Goal: Task Accomplishment & Management: Use online tool/utility

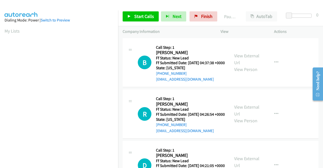
scroll to position [115, 0]
click at [277, 93] on td "R Callback Scheduled Call Step: 1 Randy Smalls America/Phoenix Ff Status: New L…" at bounding box center [220, 114] width 205 height 52
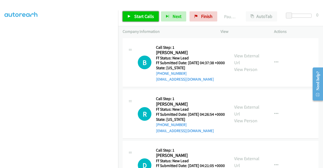
drag, startPoint x: 147, startPoint y: 18, endPoint x: 186, endPoint y: 24, distance: 39.4
click at [147, 18] on span "Start Calls" at bounding box center [144, 16] width 20 height 6
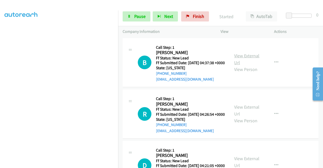
click at [250, 60] on link "View External Url" at bounding box center [246, 59] width 25 height 13
click at [255, 115] on link "View External Url" at bounding box center [246, 110] width 25 height 13
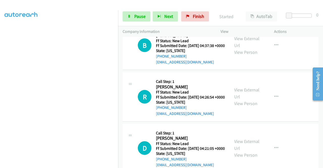
scroll to position [25, 0]
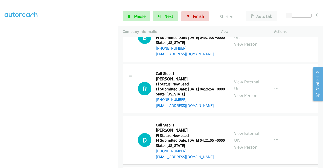
click at [246, 143] on link "View External Url" at bounding box center [246, 136] width 25 height 13
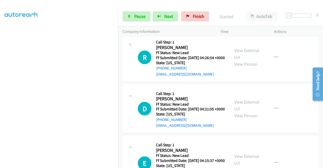
scroll to position [76, 0]
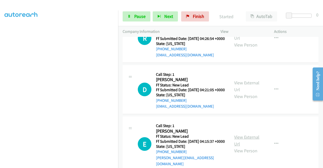
click at [252, 147] on link "View External Url" at bounding box center [246, 140] width 25 height 13
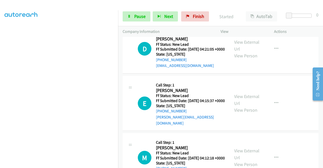
scroll to position [126, 0]
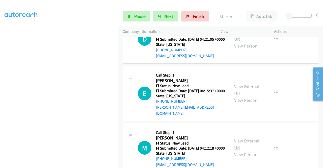
click at [245, 151] on link "View External Url" at bounding box center [246, 144] width 25 height 13
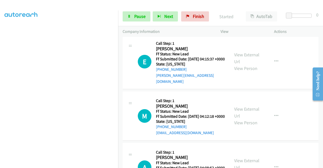
scroll to position [227, 0]
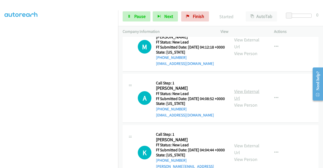
click at [252, 101] on link "View External Url" at bounding box center [246, 94] width 25 height 13
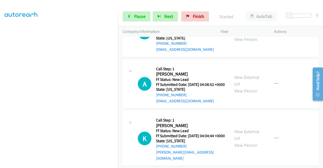
scroll to position [253, 0]
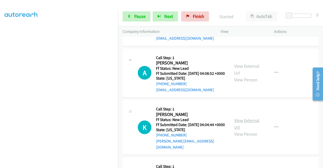
click at [244, 130] on link "View External Url" at bounding box center [246, 123] width 25 height 13
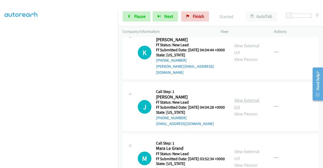
scroll to position [328, 0]
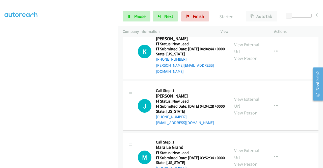
click at [247, 109] on link "View External Url" at bounding box center [246, 102] width 25 height 13
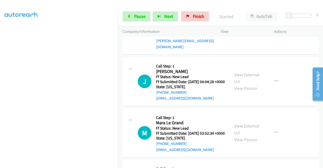
scroll to position [379, 0]
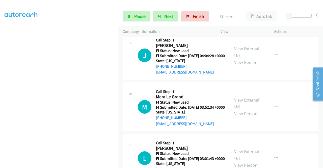
click at [249, 110] on link "View External Url" at bounding box center [246, 103] width 25 height 13
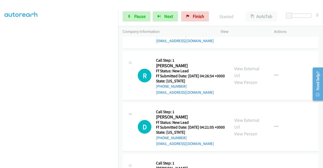
scroll to position [0, 0]
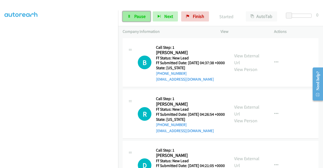
click at [136, 17] on span "Pause" at bounding box center [139, 16] width 11 height 6
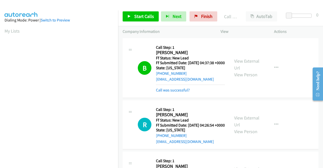
drag, startPoint x: 181, startPoint y: 94, endPoint x: 166, endPoint y: 63, distance: 35.0
click at [181, 92] on link "Call was successful?" at bounding box center [173, 90] width 34 height 5
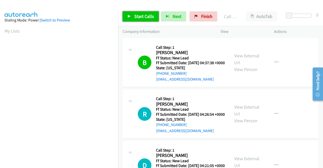
click at [147, 19] on link "Start Calls" at bounding box center [141, 16] width 36 height 10
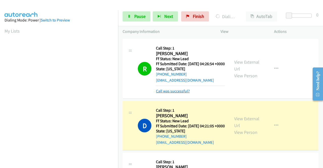
click at [176, 93] on link "Call was successful?" at bounding box center [173, 91] width 34 height 5
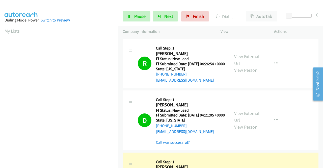
scroll to position [115, 0]
click at [286, 89] on td "R Callback Scheduled Call Step: 1 Randy Smalls America/Phoenix Ff Status: New L…" at bounding box center [220, 64] width 205 height 52
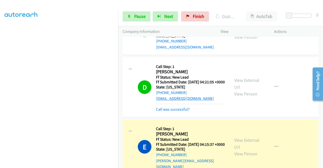
scroll to position [76, 0]
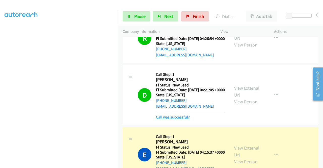
click at [182, 119] on link "Call was successful?" at bounding box center [173, 117] width 34 height 5
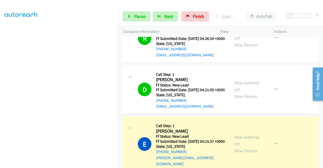
scroll to position [0, 0]
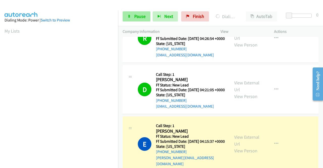
drag, startPoint x: 143, startPoint y: 10, endPoint x: 142, endPoint y: 15, distance: 5.1
click at [143, 10] on div "Start Calls Pause Next Finish Dialing Elizabeth Basinet AutoTab AutoTab 0" at bounding box center [220, 16] width 205 height 19
click at [142, 17] on span "Pause" at bounding box center [139, 16] width 11 height 6
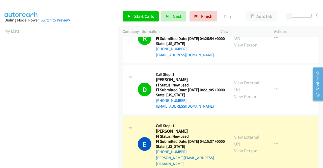
scroll to position [115, 0]
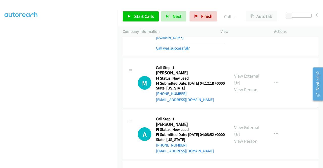
click at [184, 51] on link "Call was successful?" at bounding box center [173, 48] width 34 height 5
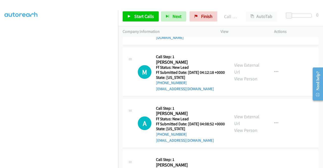
scroll to position [196, 0]
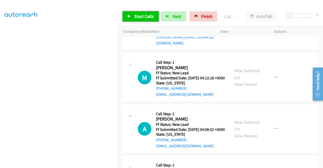
click at [146, 17] on span "Start Calls" at bounding box center [144, 16] width 20 height 6
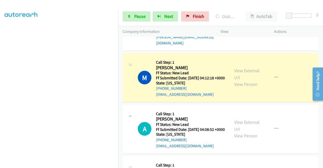
drag, startPoint x: 287, startPoint y: 64, endPoint x: 230, endPoint y: 68, distance: 57.2
click at [287, 52] on td "E Callback Scheduled Call Step: 1 Elizabeth Basinet America/Los_Angeles Ff Stat…" at bounding box center [220, 23] width 205 height 57
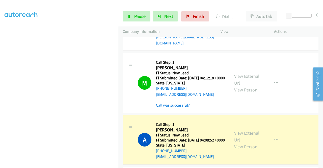
scroll to position [0, 0]
click at [164, 108] on link "Call was successful?" at bounding box center [173, 105] width 34 height 5
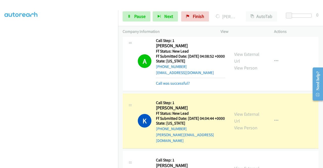
scroll to position [272, 0]
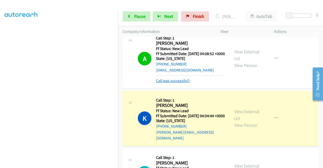
click at [170, 83] on link "Call was successful?" at bounding box center [173, 80] width 34 height 5
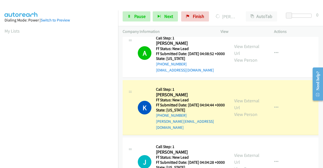
scroll to position [115, 0]
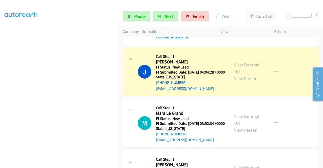
click at [178, 39] on link "Call was successful?" at bounding box center [173, 37] width 34 height 5
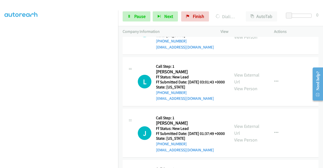
scroll to position [444, 0]
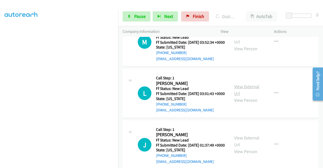
click at [242, 96] on link "View External Url" at bounding box center [246, 90] width 25 height 13
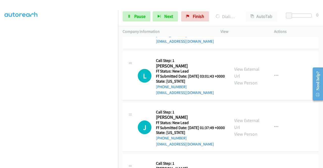
scroll to position [469, 0]
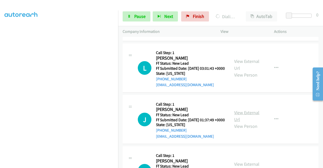
click at [245, 122] on link "View External Url" at bounding box center [246, 116] width 25 height 13
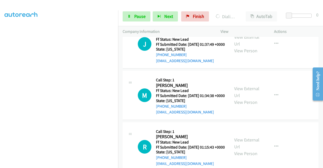
scroll to position [545, 0]
click at [245, 98] on link "View External Url" at bounding box center [246, 91] width 25 height 13
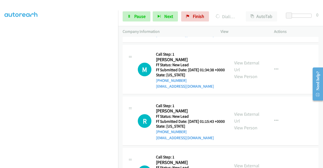
scroll to position [595, 0]
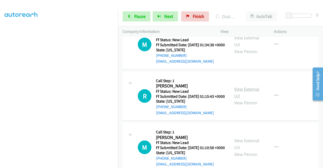
click at [241, 99] on link "View External Url" at bounding box center [246, 92] width 25 height 13
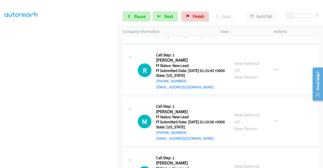
scroll to position [646, 0]
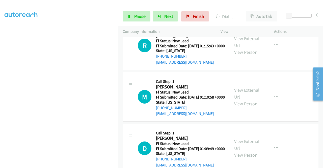
click at [252, 100] on link "View External Url" at bounding box center [246, 93] width 25 height 13
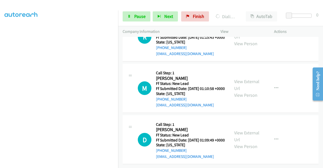
scroll to position [696, 0]
click at [243, 142] on link "View External Url" at bounding box center [246, 136] width 25 height 13
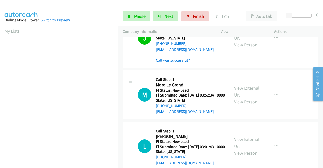
scroll to position [376, 0]
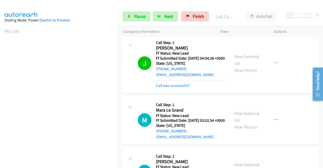
click at [162, 88] on link "Call was successful?" at bounding box center [173, 85] width 34 height 5
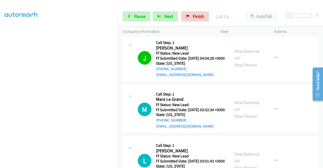
scroll to position [76, 0]
drag, startPoint x: 141, startPoint y: 14, endPoint x: 134, endPoint y: 18, distance: 7.7
click at [141, 14] on span "Pause" at bounding box center [139, 16] width 11 height 6
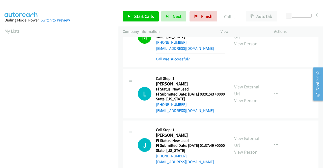
scroll to position [452, 0]
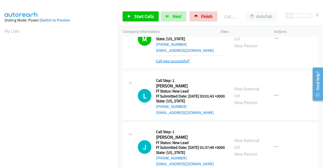
click at [178, 63] on link "Call was successful?" at bounding box center [173, 61] width 34 height 5
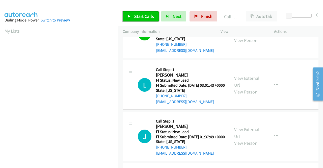
click at [140, 16] on span "Start Calls" at bounding box center [144, 16] width 20 height 6
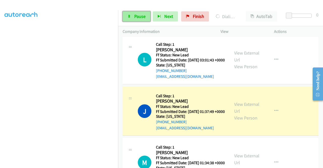
scroll to position [0, 0]
click at [143, 17] on span "Pause" at bounding box center [139, 16] width 11 height 6
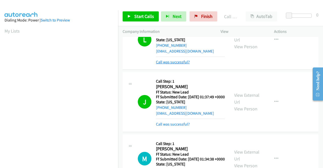
click at [183, 64] on link "Call was successful?" at bounding box center [173, 62] width 34 height 5
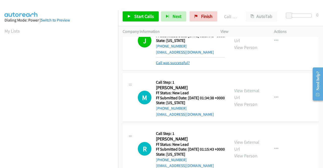
click at [186, 65] on link "Call was successful?" at bounding box center [173, 62] width 34 height 5
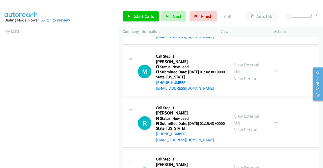
scroll to position [578, 0]
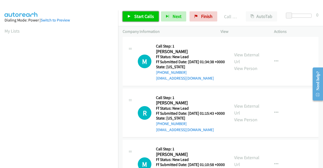
click at [145, 18] on span "Start Calls" at bounding box center [144, 16] width 20 height 6
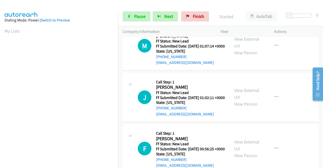
scroll to position [806, 0]
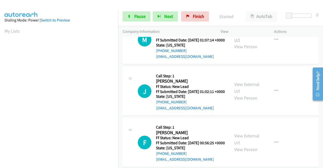
click at [250, 43] on link "View External Url" at bounding box center [246, 36] width 25 height 13
click at [242, 94] on link "View External Url" at bounding box center [246, 87] width 25 height 13
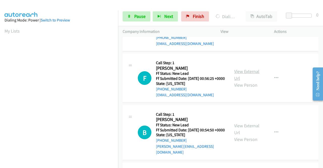
scroll to position [881, 0]
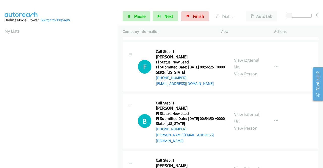
click at [244, 70] on link "View External Url" at bounding box center [246, 63] width 25 height 13
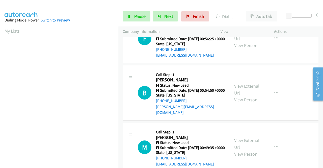
scroll to position [932, 0]
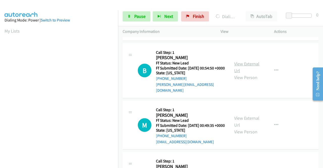
click at [251, 73] on link "View External Url" at bounding box center [246, 67] width 25 height 13
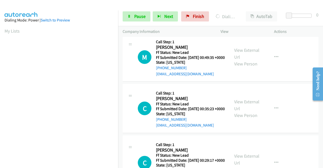
scroll to position [1008, 0]
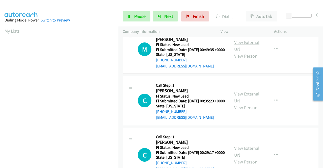
click at [241, 52] on link "View External Url" at bounding box center [246, 45] width 25 height 13
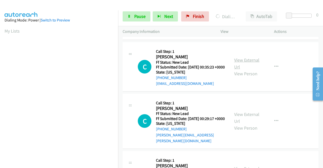
scroll to position [1058, 0]
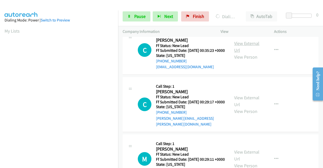
click at [241, 53] on link "View External Url" at bounding box center [246, 46] width 25 height 13
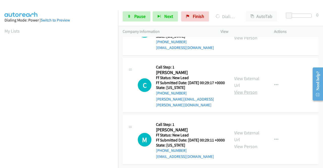
scroll to position [1109, 0]
click at [246, 88] on link "View External Url" at bounding box center [246, 82] width 25 height 13
click at [252, 130] on link "View External Url" at bounding box center [246, 136] width 25 height 13
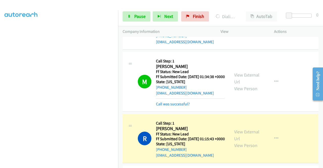
scroll to position [0, 0]
click at [163, 106] on link "Call was successful?" at bounding box center [173, 104] width 34 height 5
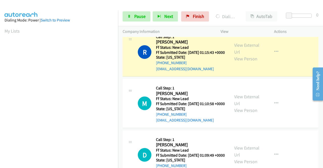
scroll to position [115, 0]
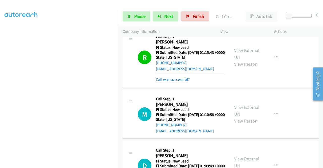
click at [183, 82] on link "Call was successful?" at bounding box center [173, 79] width 34 height 5
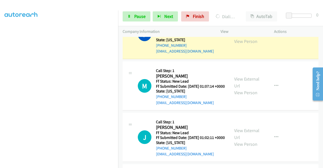
scroll to position [766, 0]
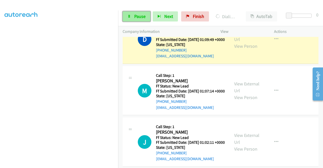
click at [130, 19] on link "Pause" at bounding box center [137, 16] width 28 height 10
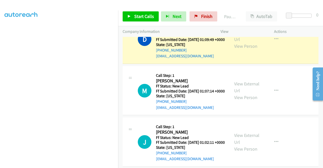
click at [167, 7] on link "Call was successful?" at bounding box center [173, 4] width 34 height 5
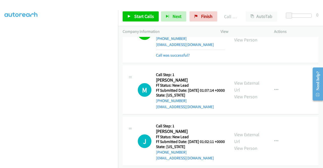
scroll to position [785, 0]
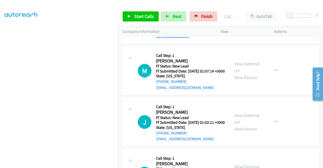
click at [179, 38] on link "Call was successful?" at bounding box center [173, 36] width 34 height 5
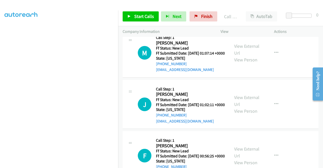
scroll to position [811, 0]
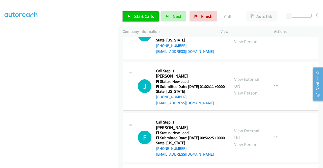
click at [144, 17] on span "Start Calls" at bounding box center [144, 16] width 20 height 6
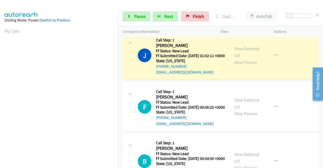
scroll to position [115, 0]
click at [187, 23] on link "Call was successful?" at bounding box center [173, 20] width 34 height 5
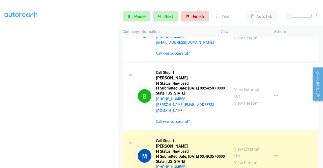
click at [171, 56] on link "Call was successful?" at bounding box center [173, 53] width 34 height 5
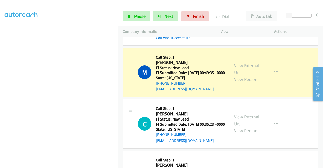
scroll to position [998, 0]
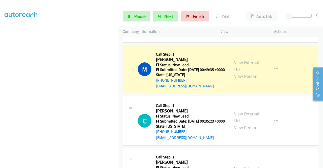
click at [173, 37] on link "Call was successful?" at bounding box center [173, 34] width 34 height 5
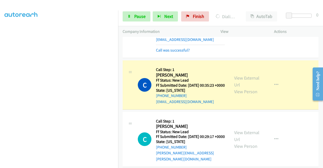
scroll to position [1049, 0]
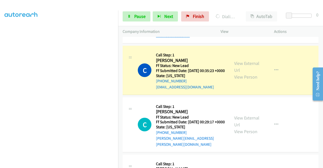
click at [162, 38] on link "Call was successful?" at bounding box center [173, 35] width 34 height 5
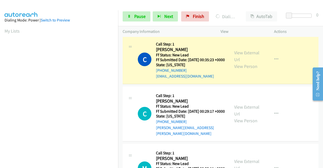
scroll to position [115, 0]
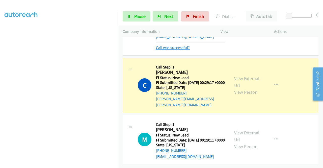
click at [173, 50] on link "Call was successful?" at bounding box center [173, 47] width 34 height 5
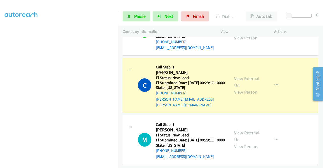
scroll to position [0, 0]
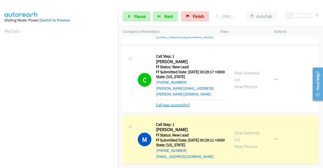
click at [163, 107] on link "Call was successful?" at bounding box center [173, 105] width 34 height 5
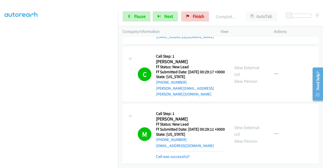
scroll to position [1203, 0]
click at [181, 154] on link "Call was successful?" at bounding box center [173, 156] width 34 height 5
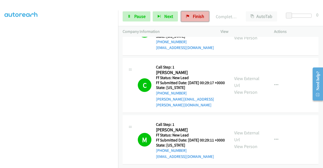
click at [190, 17] on link "Finish" at bounding box center [195, 16] width 28 height 10
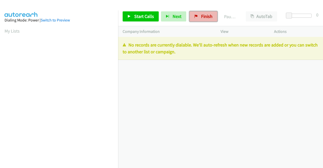
click at [197, 13] on link "Finish" at bounding box center [204, 16] width 28 height 10
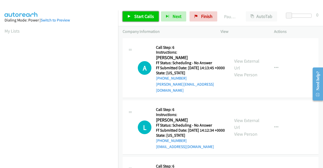
click at [133, 18] on link "Start Calls" at bounding box center [141, 16] width 36 height 10
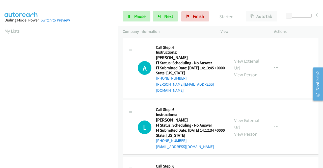
click at [252, 62] on link "View External Url" at bounding box center [246, 64] width 25 height 13
click at [251, 120] on link "View External Url" at bounding box center [246, 123] width 25 height 13
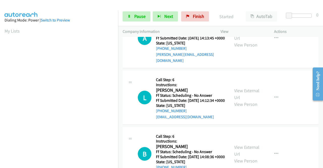
scroll to position [76, 0]
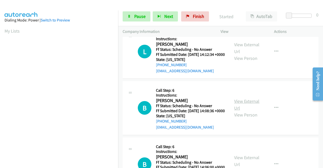
click at [251, 108] on link "View External Url" at bounding box center [246, 104] width 25 height 13
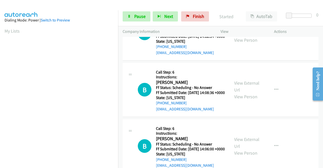
scroll to position [101, 0]
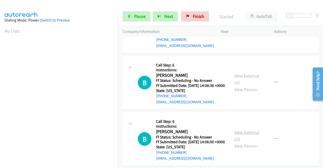
click at [246, 142] on link "View External Url" at bounding box center [246, 135] width 25 height 13
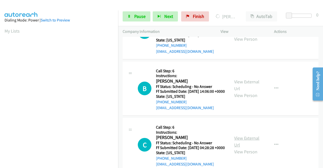
click at [239, 148] on link "View External Url" at bounding box center [246, 141] width 25 height 13
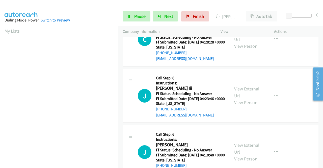
scroll to position [303, 0]
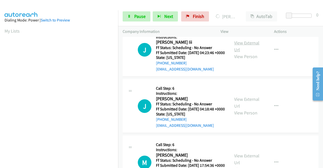
click at [250, 53] on link "View External Url" at bounding box center [246, 46] width 25 height 13
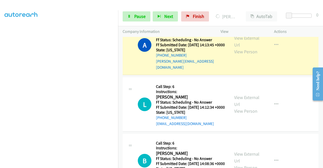
scroll to position [0, 0]
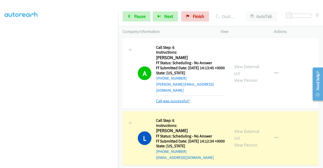
click at [164, 98] on link "Call was successful?" at bounding box center [173, 100] width 34 height 5
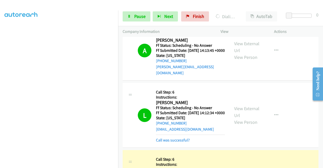
scroll to position [25, 0]
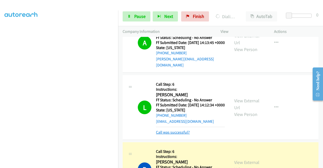
drag, startPoint x: 184, startPoint y: 135, endPoint x: 175, endPoint y: 134, distance: 8.7
click at [184, 135] on link "Call was successful?" at bounding box center [173, 132] width 34 height 5
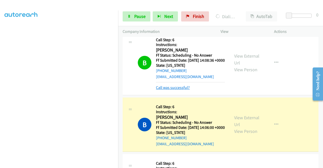
click at [185, 90] on link "Call was successful?" at bounding box center [173, 87] width 34 height 5
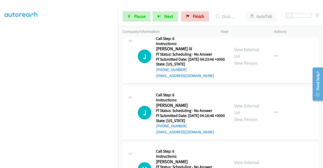
scroll to position [303, 0]
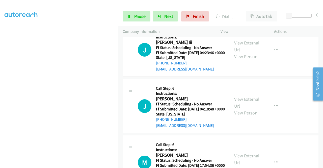
click at [245, 109] on link "View External Url" at bounding box center [246, 102] width 25 height 13
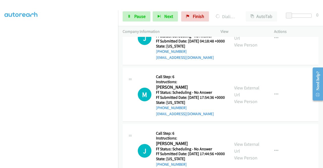
scroll to position [379, 0]
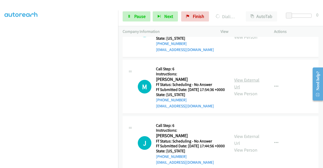
click at [246, 90] on link "View External Url" at bounding box center [246, 83] width 25 height 13
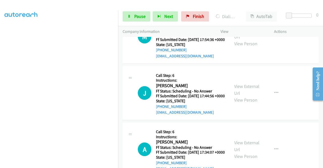
scroll to position [429, 0]
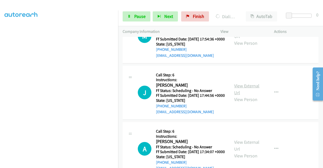
click at [252, 95] on link "View External Url" at bounding box center [246, 89] width 25 height 13
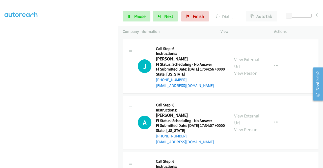
scroll to position [480, 0]
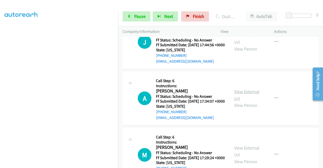
click at [247, 101] on link "View External Url" at bounding box center [246, 95] width 25 height 13
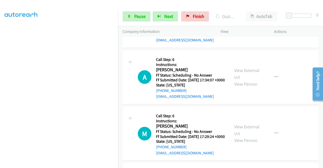
scroll to position [530, 0]
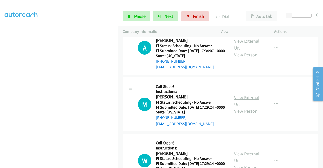
click at [243, 107] on link "View External Url" at bounding box center [246, 100] width 25 height 13
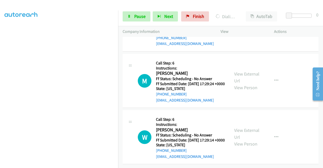
scroll to position [581, 0]
click at [254, 140] on link "View External Url" at bounding box center [246, 133] width 25 height 13
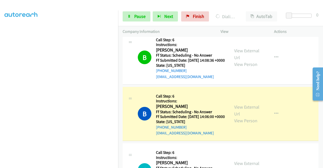
scroll to position [152, 0]
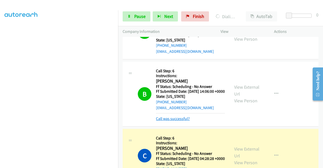
click at [167, 121] on link "Call was successful?" at bounding box center [173, 118] width 34 height 5
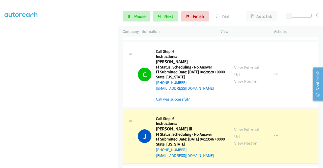
scroll to position [115, 0]
click at [174, 102] on link "Call was successful?" at bounding box center [173, 99] width 34 height 5
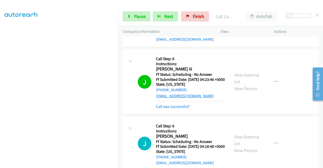
scroll to position [278, 0]
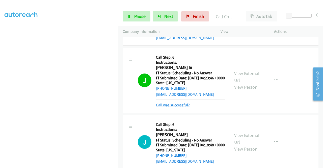
click at [180, 107] on link "Call was successful?" at bounding box center [173, 105] width 34 height 5
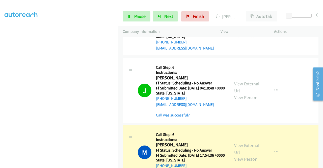
scroll to position [354, 0]
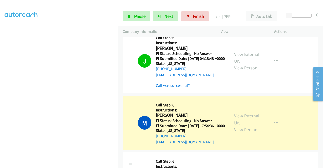
click at [183, 88] on link "Call was successful?" at bounding box center [173, 85] width 34 height 5
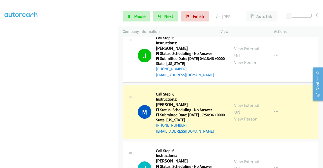
scroll to position [404, 0]
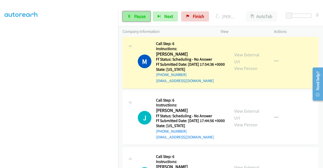
click at [127, 18] on link "Pause" at bounding box center [137, 16] width 28 height 10
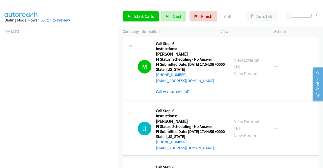
scroll to position [115, 0]
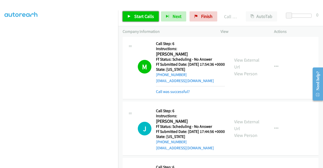
click at [142, 20] on link "Start Calls" at bounding box center [141, 16] width 36 height 10
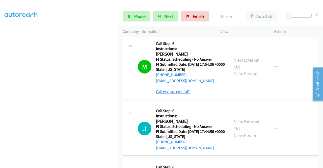
click at [184, 94] on link "Call was successful?" at bounding box center [173, 91] width 34 height 5
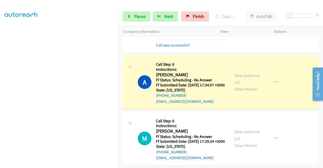
scroll to position [505, 0]
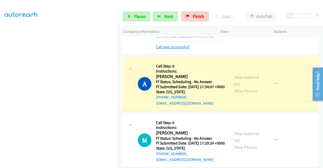
click at [185, 49] on link "Call was successful?" at bounding box center [173, 46] width 34 height 5
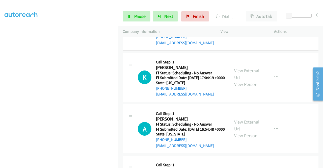
scroll to position [682, 0]
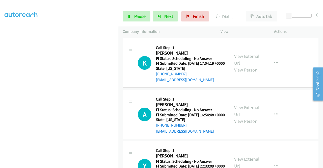
click at [254, 66] on link "View External Url" at bounding box center [246, 59] width 25 height 13
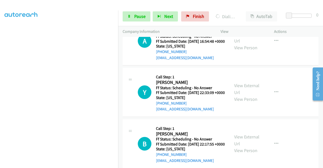
scroll to position [758, 0]
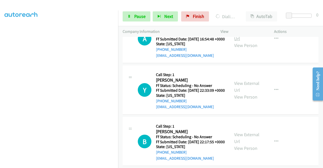
click at [250, 41] on link "View External Url" at bounding box center [246, 35] width 25 height 13
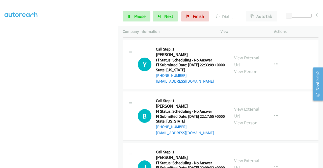
scroll to position [808, 0]
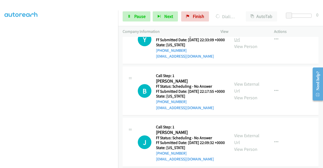
click at [242, 42] on link "View External Url" at bounding box center [246, 36] width 25 height 13
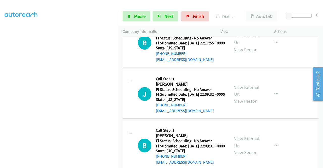
scroll to position [859, 0]
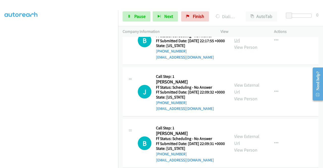
click at [252, 43] on link "View External Url" at bounding box center [246, 37] width 25 height 13
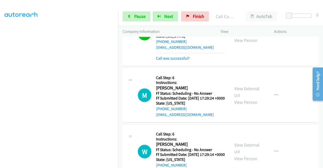
scroll to position [516, 0]
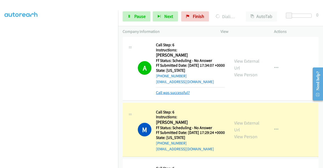
click at [183, 95] on link "Call was successful?" at bounding box center [173, 92] width 34 height 5
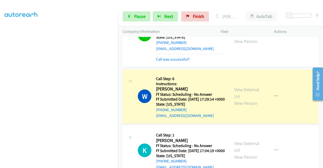
scroll to position [617, 0]
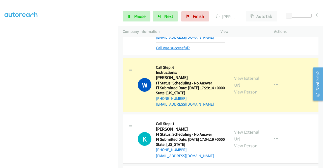
click at [178, 50] on link "Call was successful?" at bounding box center [173, 47] width 34 height 5
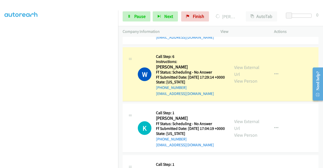
scroll to position [115, 0]
drag, startPoint x: 165, startPoint y: 7, endPoint x: 114, endPoint y: 16, distance: 52.3
click at [164, 7] on div "Start Calls Pause Next Finish Dialing Wayne Crowe AutoTab AutoTab 0" at bounding box center [220, 16] width 205 height 19
click at [134, 14] on span "Pause" at bounding box center [139, 16] width 11 height 6
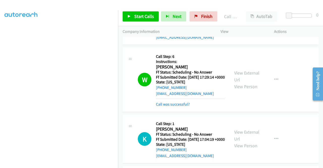
click at [292, 94] on td "W Callback Scheduled Call Step: 6 Instructions: Wayne Crowe America/New_York Ff…" at bounding box center [220, 79] width 205 height 67
click at [183, 107] on link "Call was successful?" at bounding box center [173, 104] width 34 height 5
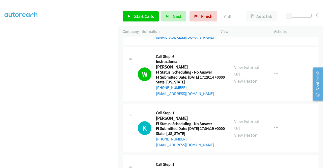
drag, startPoint x: 286, startPoint y: 94, endPoint x: 264, endPoint y: 89, distance: 22.8
click at [286, 46] on td "M Callback Scheduled Call Step: 6 Instructions: Maidolin Fabelo America/New_Yor…" at bounding box center [220, 18] width 205 height 56
click at [145, 16] on span "Start Calls" at bounding box center [144, 16] width 20 height 6
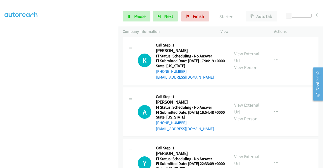
scroll to position [693, 0]
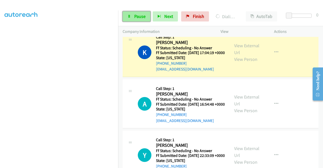
click at [136, 16] on span "Pause" at bounding box center [139, 16] width 11 height 6
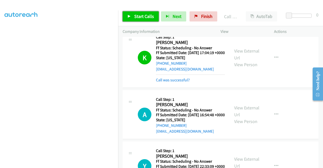
click at [147, 17] on span "Start Calls" at bounding box center [144, 16] width 20 height 6
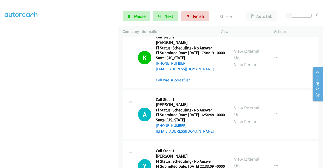
click at [183, 82] on link "Call was successful?" at bounding box center [173, 80] width 34 height 5
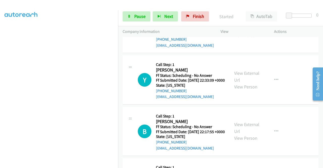
scroll to position [768, 0]
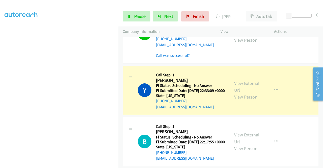
click at [169, 58] on link "Call was successful?" at bounding box center [173, 55] width 34 height 5
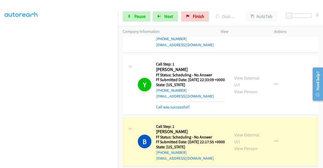
scroll to position [844, 0]
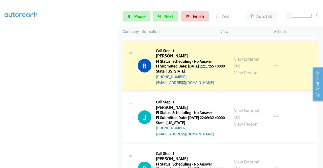
click at [182, 34] on link "Call was successful?" at bounding box center [173, 31] width 34 height 5
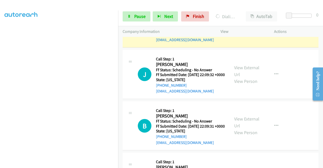
scroll to position [895, 0]
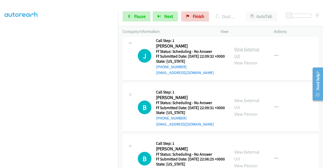
click at [257, 59] on link "View External Url" at bounding box center [246, 52] width 25 height 13
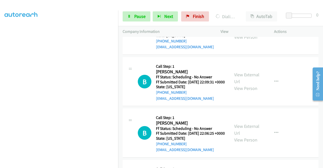
scroll to position [945, 0]
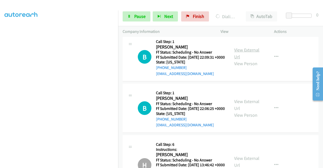
click at [245, 60] on link "View External Url" at bounding box center [246, 53] width 25 height 13
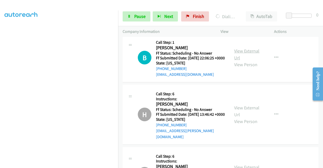
scroll to position [1046, 0]
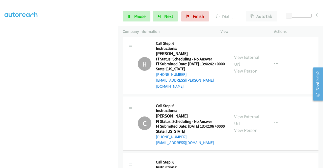
click at [239, 10] on link "View External Url" at bounding box center [246, 3] width 25 height 13
click at [133, 13] on link "Pause" at bounding box center [137, 16] width 28 height 10
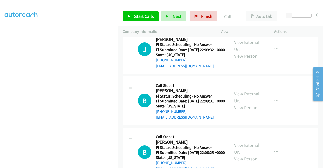
scroll to position [905, 0]
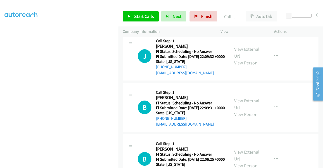
click at [177, 24] on link "Call was successful?" at bounding box center [173, 21] width 34 height 5
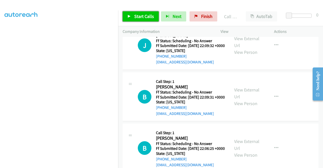
click at [144, 19] on span "Start Calls" at bounding box center [144, 16] width 20 height 6
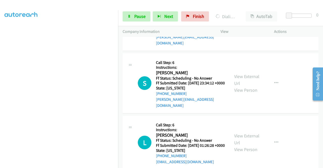
scroll to position [1208, 0]
click at [247, 23] on link "View External Url" at bounding box center [246, 17] width 25 height 13
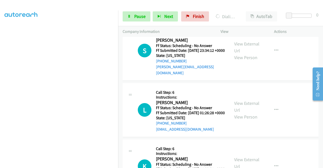
scroll to position [1259, 0]
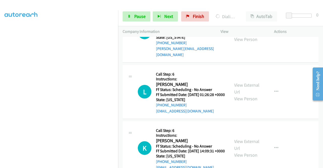
click at [244, 35] on link "View External Url" at bounding box center [246, 29] width 25 height 13
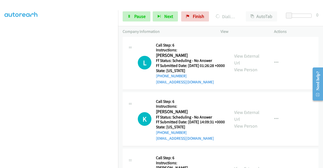
scroll to position [1309, 0]
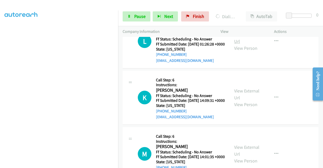
click at [244, 44] on link "View External Url" at bounding box center [246, 38] width 25 height 13
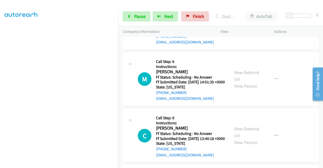
scroll to position [1385, 0]
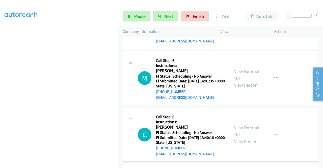
click at [249, 25] on link "View External Url" at bounding box center [246, 18] width 25 height 13
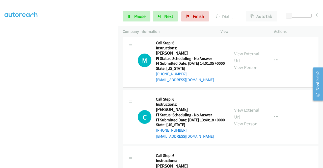
scroll to position [1410, 0]
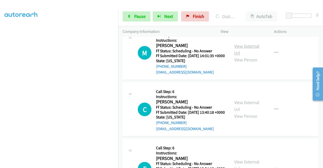
click at [242, 56] on link "View External Url" at bounding box center [246, 49] width 25 height 13
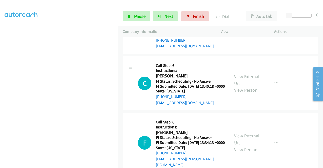
scroll to position [1486, 0]
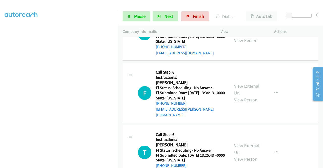
click at [245, 36] on link "View External Url" at bounding box center [246, 30] width 25 height 13
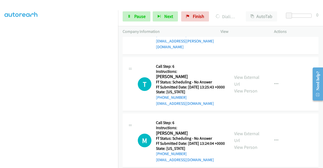
scroll to position [1562, 0]
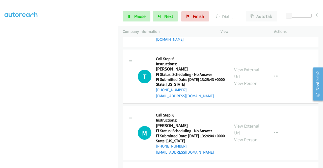
click at [253, 20] on link "View External Url" at bounding box center [246, 13] width 25 height 13
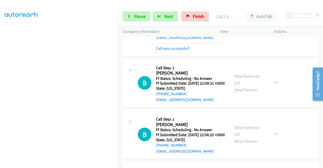
scroll to position [930, 0]
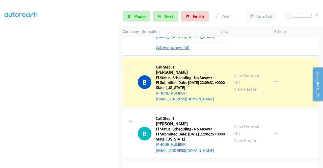
click at [184, 50] on link "Call was successful?" at bounding box center [173, 47] width 34 height 5
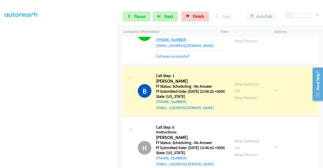
scroll to position [981, 0]
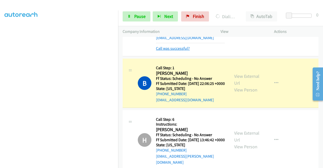
click at [177, 51] on link "Call was successful?" at bounding box center [173, 48] width 34 height 5
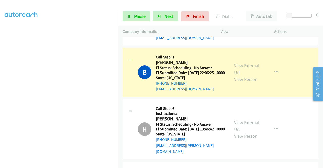
scroll to position [101, 0]
click at [309, 30] on p "Actions" at bounding box center [296, 32] width 44 height 6
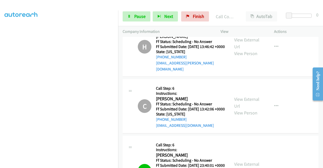
scroll to position [1082, 0]
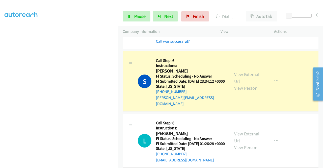
scroll to position [1234, 0]
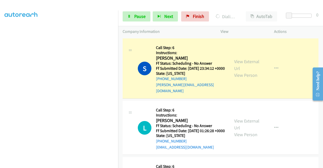
click at [179, 31] on link "Call was successful?" at bounding box center [173, 28] width 34 height 5
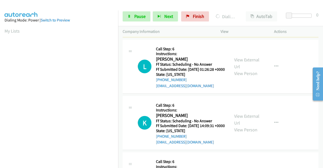
scroll to position [115, 0]
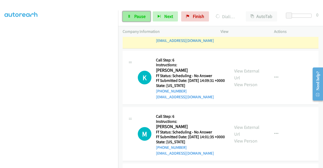
click at [132, 15] on link "Pause" at bounding box center [137, 16] width 28 height 10
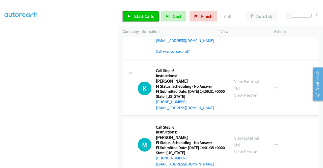
click at [142, 12] on link "Start Calls" at bounding box center [141, 16] width 36 height 10
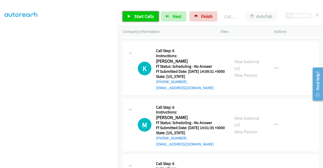
scroll to position [1380, 0]
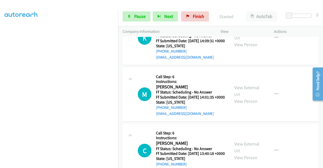
click at [185, 3] on link "Call was successful?" at bounding box center [173, 0] width 34 height 5
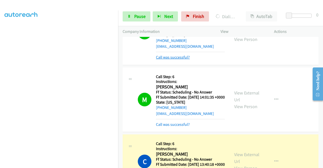
click at [162, 60] on link "Call was successful?" at bounding box center [173, 57] width 34 height 5
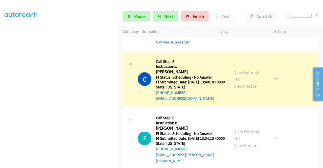
scroll to position [1456, 0]
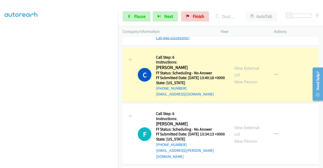
click at [171, 40] on link "Call was successful?" at bounding box center [173, 37] width 34 height 5
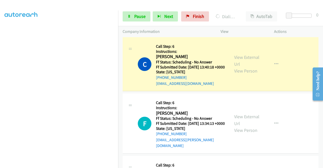
scroll to position [90, 0]
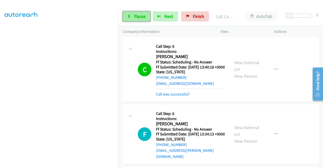
click at [133, 19] on link "Pause" at bounding box center [137, 16] width 28 height 10
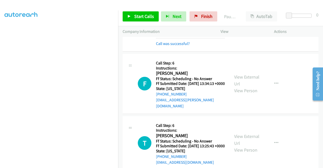
scroll to position [1531, 0]
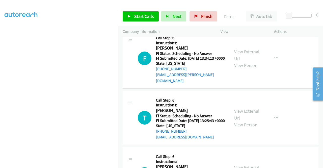
click at [178, 21] on div "Call was successful?" at bounding box center [190, 18] width 69 height 6
click at [177, 21] on link "Call was successful?" at bounding box center [173, 18] width 34 height 5
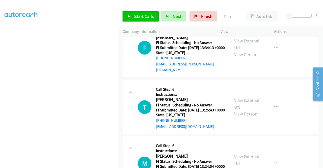
click at [135, 16] on span "Start Calls" at bounding box center [144, 16] width 20 height 6
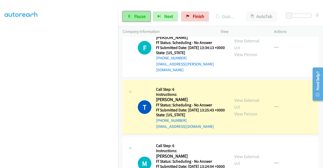
click at [129, 20] on link "Pause" at bounding box center [137, 16] width 28 height 10
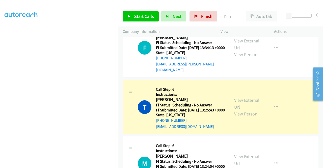
drag, startPoint x: 296, startPoint y: 60, endPoint x: 278, endPoint y: 66, distance: 18.9
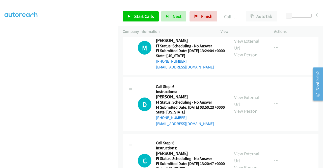
scroll to position [1683, 0]
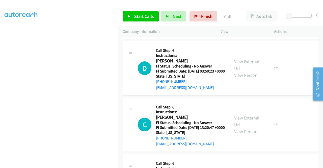
click at [275, 40] on td "M Callback Scheduled Call Step: 6 Instructions: Mary Humphries America/New_York…" at bounding box center [220, 12] width 205 height 56
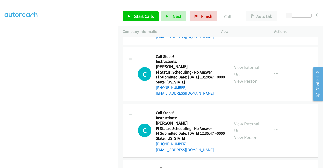
scroll to position [1708, 0]
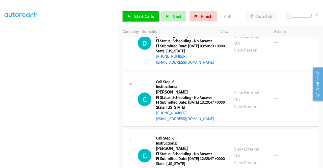
click at [141, 19] on span "Start Calls" at bounding box center [144, 16] width 20 height 6
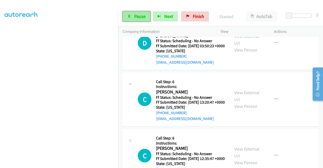
click at [139, 18] on span "Pause" at bounding box center [139, 16] width 11 height 6
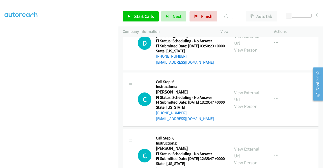
click at [296, 34] on div "Actions" at bounding box center [297, 31] width 54 height 11
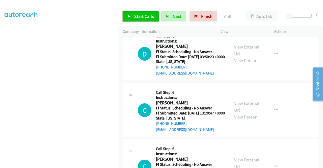
click at [147, 14] on span "Start Calls" at bounding box center [144, 16] width 20 height 6
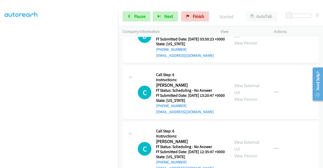
scroll to position [1733, 0]
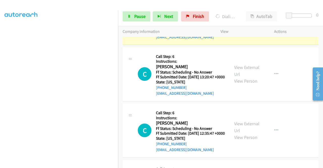
scroll to position [115, 0]
click at [240, 21] on link "View External Url" at bounding box center [246, 14] width 25 height 13
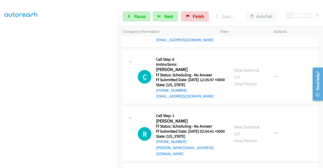
scroll to position [1809, 0]
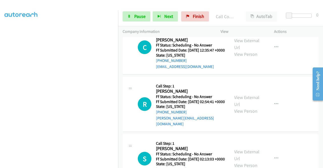
scroll to position [1860, 0]
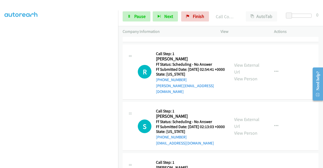
click at [254, 18] on link "View External Url" at bounding box center [246, 11] width 25 height 13
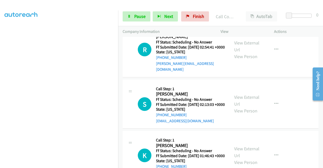
scroll to position [1935, 0]
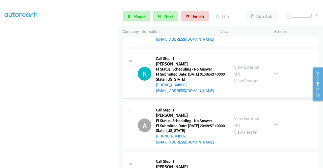
scroll to position [1986, 0]
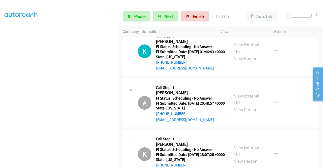
click at [253, 10] on div "View External Url View Person" at bounding box center [247, 0] width 26 height 20
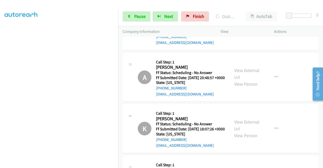
scroll to position [2036, 0]
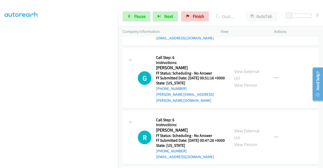
scroll to position [2415, 0]
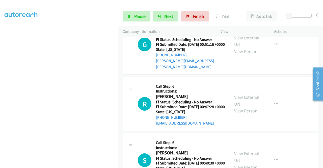
scroll to position [2466, 0]
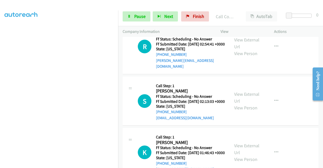
scroll to position [1890, 0]
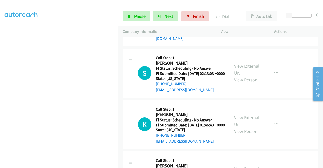
scroll to position [1910, 0]
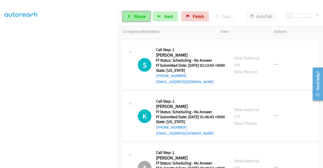
click at [137, 17] on span "Pause" at bounding box center [139, 16] width 11 height 6
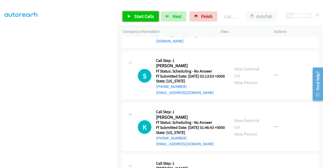
click at [134, 20] on link "Start Calls" at bounding box center [141, 16] width 36 height 10
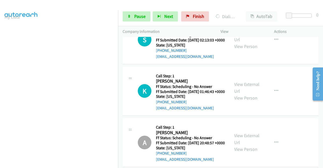
scroll to position [115, 0]
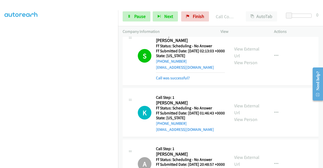
click at [174, 18] on link "Call was successful?" at bounding box center [173, 15] width 34 height 5
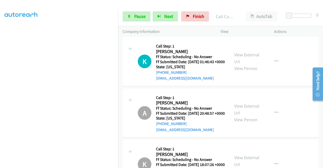
scroll to position [2011, 0]
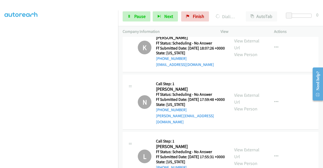
scroll to position [2087, 0]
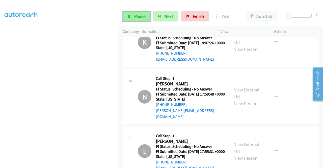
click at [138, 17] on span "Pause" at bounding box center [139, 16] width 11 height 6
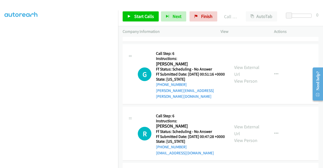
scroll to position [2365, 0]
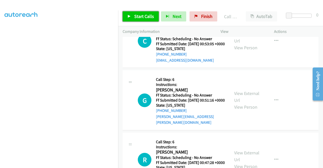
click at [150, 16] on span "Start Calls" at bounding box center [144, 16] width 20 height 6
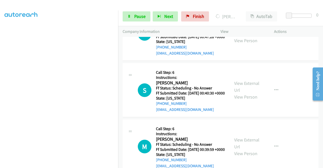
scroll to position [2491, 0]
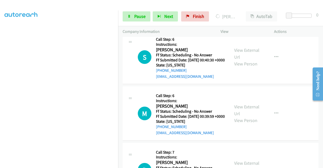
scroll to position [2542, 0]
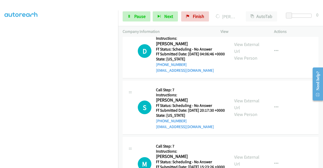
scroll to position [2643, 0]
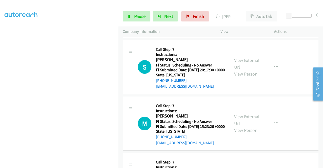
scroll to position [2693, 0]
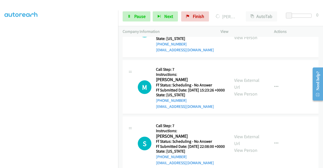
scroll to position [2744, 0]
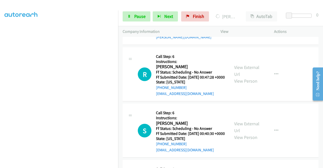
scroll to position [2415, 0]
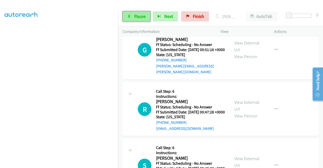
click at [134, 16] on link "Pause" at bounding box center [137, 16] width 28 height 10
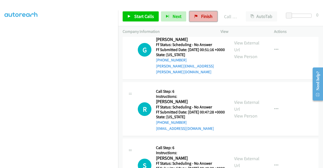
click at [204, 15] on span "Finish" at bounding box center [206, 16] width 11 height 6
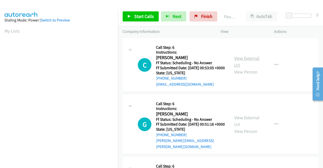
click at [252, 59] on link "View External Url" at bounding box center [246, 61] width 25 height 13
click at [243, 124] on link "View External Url" at bounding box center [246, 121] width 25 height 13
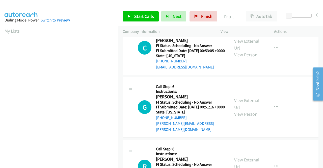
scroll to position [25, 0]
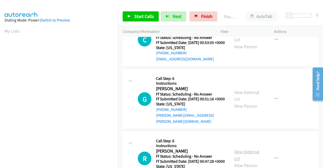
click at [250, 159] on link "View External Url" at bounding box center [246, 155] width 25 height 13
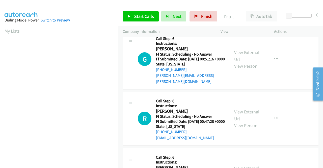
scroll to position [101, 0]
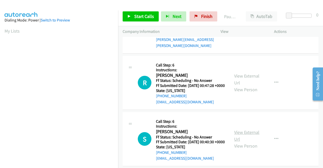
click at [239, 142] on link "View External Url" at bounding box center [246, 135] width 25 height 13
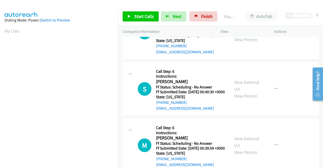
scroll to position [152, 0]
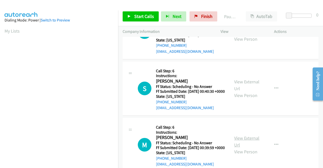
click at [244, 148] on link "View External Url" at bounding box center [246, 141] width 25 height 13
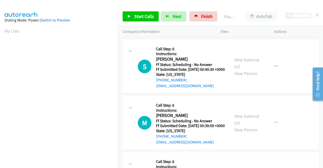
scroll to position [227, 0]
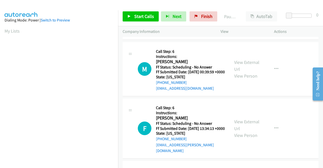
click at [247, 136] on div "View External Url View Person View External Url Email Schedule/Manage Callback …" at bounding box center [259, 128] width 58 height 51
click at [247, 131] on link "View External Url" at bounding box center [246, 125] width 25 height 13
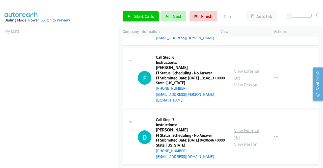
click at [251, 140] on link "View External Url" at bounding box center [246, 134] width 25 height 13
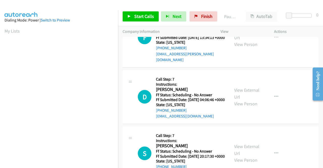
scroll to position [354, 0]
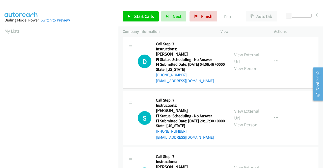
click at [241, 121] on link "View External Url" at bounding box center [246, 114] width 25 height 13
click at [147, 18] on span "Start Calls" at bounding box center [144, 16] width 20 height 6
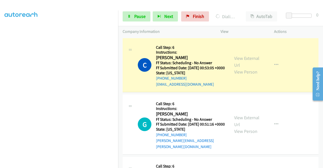
scroll to position [39, 0]
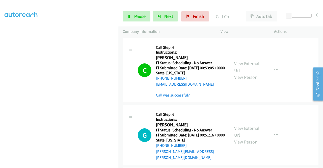
click at [132, 21] on div "Start Calls Pause Next Finish Call Completed AutoTab AutoTab 0" at bounding box center [220, 16] width 205 height 19
click at [131, 17] on link "Pause" at bounding box center [137, 16] width 28 height 10
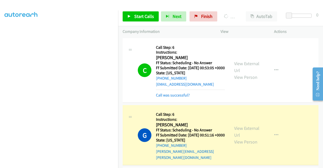
scroll to position [115, 0]
click at [166, 97] on link "Call was successful?" at bounding box center [173, 95] width 34 height 5
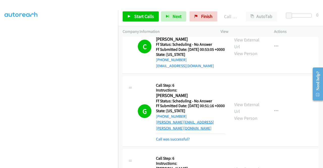
scroll to position [25, 0]
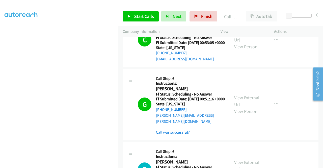
click at [181, 135] on link "Call was successful?" at bounding box center [173, 132] width 34 height 5
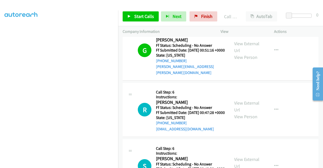
scroll to position [76, 0]
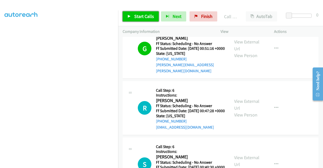
click at [133, 17] on link "Start Calls" at bounding box center [141, 16] width 36 height 10
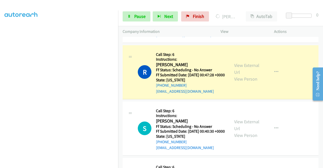
scroll to position [126, 0]
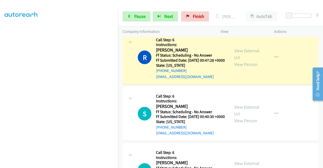
click at [281, 94] on td "S Callback Scheduled Call Step: 6 Instructions: [PERSON_NAME] America/New_York …" at bounding box center [220, 114] width 205 height 56
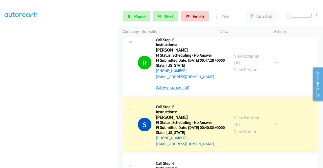
click at [186, 90] on link "Call was successful?" at bounding box center [173, 87] width 34 height 5
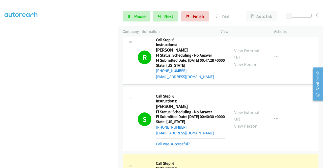
drag, startPoint x: 166, startPoint y: 157, endPoint x: 169, endPoint y: 146, distance: 11.5
click at [166, 146] on link "Call was successful?" at bounding box center [173, 143] width 34 height 5
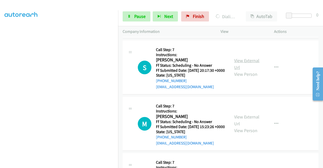
scroll to position [455, 0]
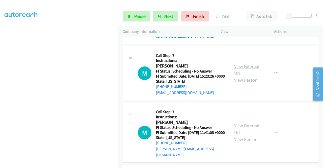
click at [254, 76] on link "View External Url" at bounding box center [246, 69] width 25 height 13
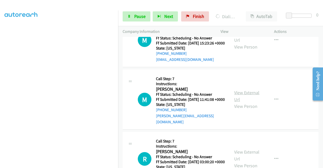
scroll to position [530, 0]
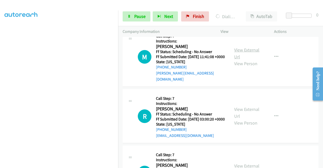
click at [244, 60] on link "View External Url" at bounding box center [246, 53] width 25 height 13
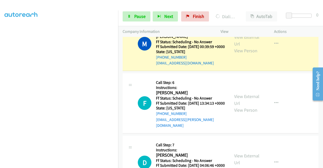
scroll to position [227, 0]
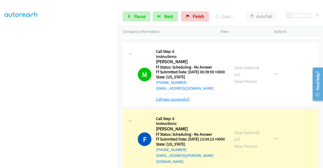
click at [184, 102] on link "Call was successful?" at bounding box center [173, 99] width 34 height 5
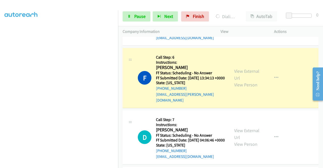
scroll to position [115, 0]
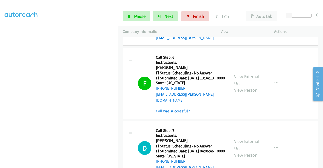
click at [185, 113] on link "Call was successful?" at bounding box center [173, 111] width 34 height 5
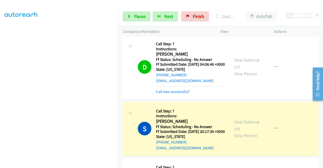
scroll to position [65, 0]
click at [172, 94] on link "Call was successful?" at bounding box center [173, 91] width 34 height 5
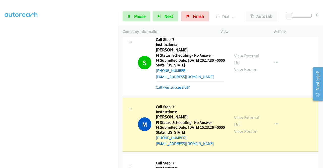
scroll to position [429, 0]
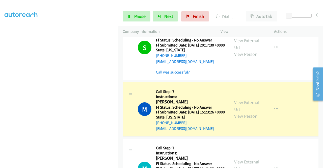
click at [179, 75] on link "Call was successful?" at bounding box center [173, 72] width 34 height 5
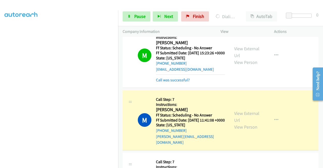
scroll to position [480, 0]
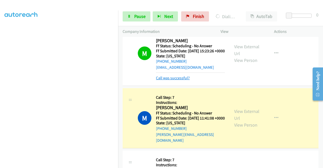
drag, startPoint x: 184, startPoint y: 112, endPoint x: 185, endPoint y: 108, distance: 4.0
click at [184, 80] on link "Call was successful?" at bounding box center [173, 78] width 34 height 5
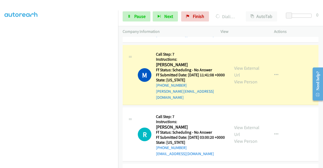
scroll to position [530, 0]
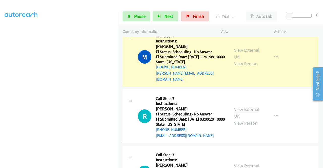
click at [255, 119] on link "View External Url" at bounding box center [246, 112] width 25 height 13
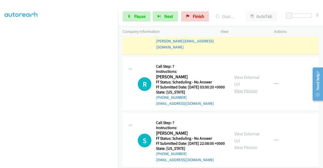
scroll to position [581, 0]
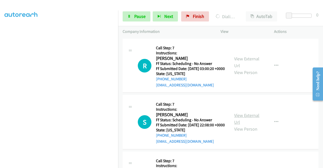
click at [247, 125] on link "View External Url" at bounding box center [246, 118] width 25 height 13
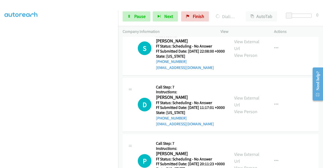
scroll to position [657, 0]
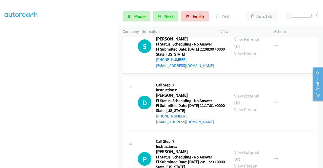
click at [254, 106] on link "View External Url" at bounding box center [246, 99] width 25 height 13
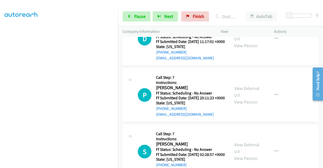
scroll to position [732, 0]
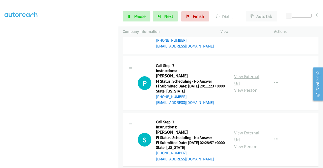
click at [249, 86] on link "View External Url" at bounding box center [246, 79] width 25 height 13
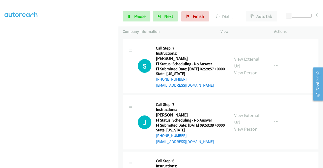
scroll to position [808, 0]
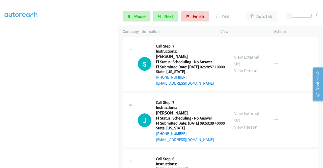
click at [246, 67] on link "View External Url" at bounding box center [246, 60] width 25 height 13
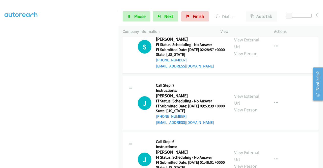
scroll to position [833, 0]
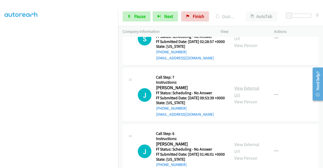
click at [251, 98] on link "View External Url" at bounding box center [246, 91] width 25 height 13
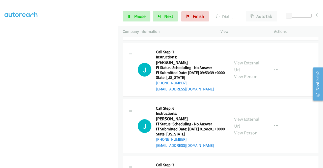
scroll to position [909, 0]
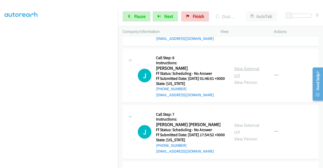
click at [252, 78] on link "View External Url" at bounding box center [246, 72] width 25 height 13
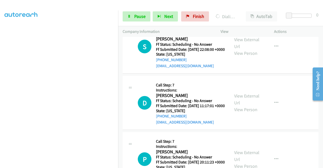
scroll to position [617, 0]
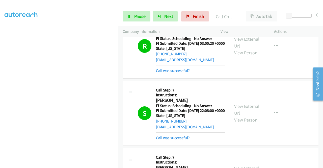
click at [277, 115] on td "S Callback Scheduled Call Step: 7 Instructions: [PERSON_NAME] America/New_York …" at bounding box center [220, 113] width 205 height 67
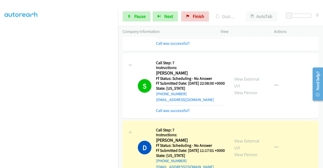
scroll to position [642, 0]
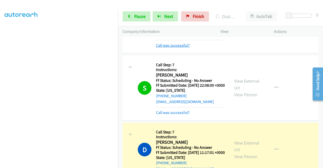
click at [178, 48] on link "Call was successful?" at bounding box center [173, 45] width 34 height 5
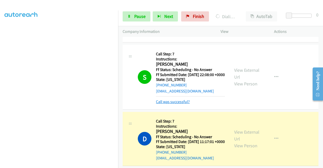
click at [175, 104] on link "Call was successful?" at bounding box center [173, 101] width 34 height 5
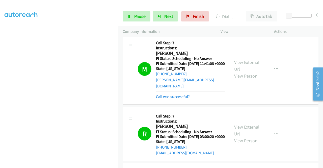
scroll to position [490, 0]
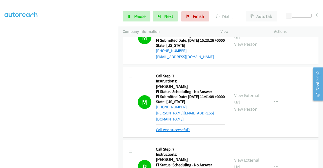
click at [180, 132] on link "Call was successful?" at bounding box center [173, 129] width 34 height 5
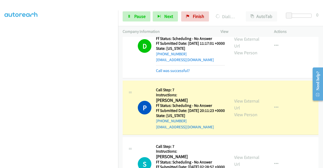
scroll to position [743, 0]
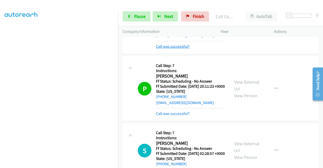
click at [184, 49] on link "Call was successful?" at bounding box center [173, 46] width 34 height 5
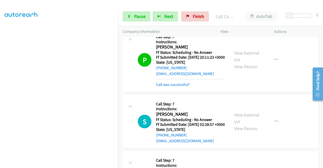
scroll to position [768, 0]
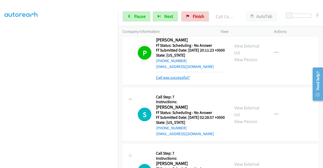
click at [185, 80] on link "Call was successful?" at bounding box center [173, 77] width 34 height 5
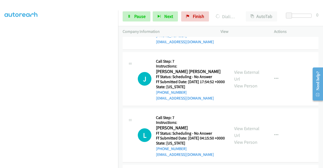
scroll to position [970, 0]
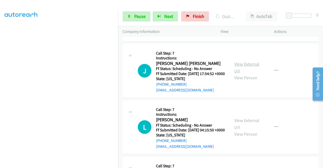
click at [243, 74] on link "View External Url" at bounding box center [246, 67] width 25 height 13
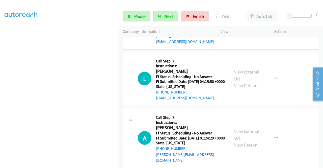
scroll to position [1021, 0]
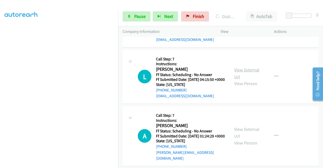
click at [245, 80] on link "View External Url" at bounding box center [246, 73] width 25 height 13
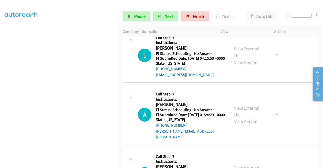
scroll to position [1071, 0]
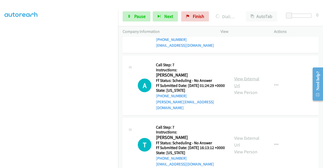
click at [254, 88] on link "View External Url" at bounding box center [246, 82] width 25 height 13
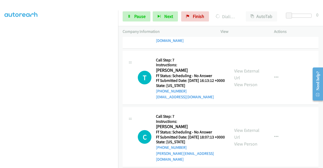
scroll to position [1147, 0]
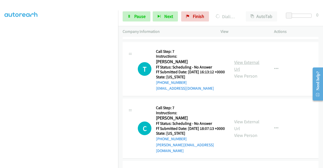
click at [256, 72] on link "View External Url" at bounding box center [246, 65] width 25 height 13
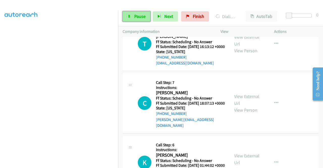
click at [134, 14] on span "Pause" at bounding box center [139, 16] width 11 height 6
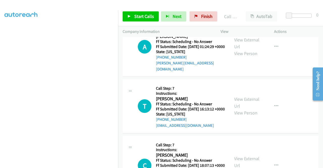
scroll to position [1093, 0]
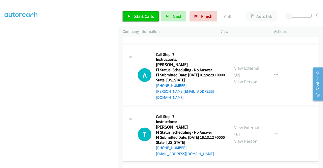
click at [138, 13] on link "Start Calls" at bounding box center [141, 16] width 36 height 10
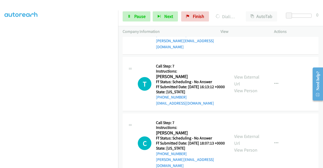
scroll to position [1154, 0]
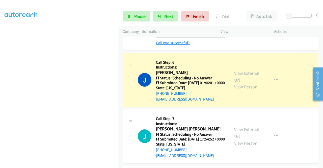
click at [178, 45] on link "Call was successful?" at bounding box center [173, 42] width 34 height 5
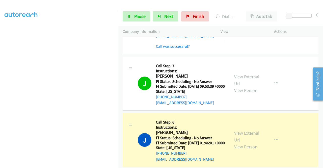
scroll to position [851, 0]
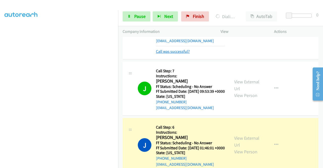
click at [187, 54] on link "Call was successful?" at bounding box center [173, 51] width 34 height 5
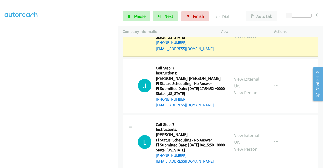
scroll to position [952, 0]
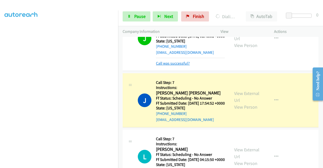
click at [172, 66] on link "Call was successful?" at bounding box center [173, 63] width 34 height 5
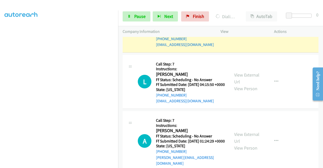
scroll to position [1027, 0]
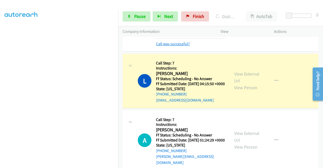
click at [184, 46] on link "Call was successful?" at bounding box center [173, 43] width 34 height 5
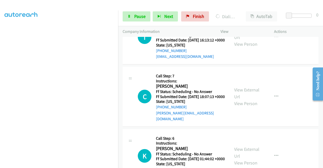
scroll to position [1255, 0]
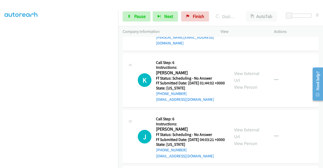
click at [250, 24] on link "View External Url" at bounding box center [246, 17] width 25 height 13
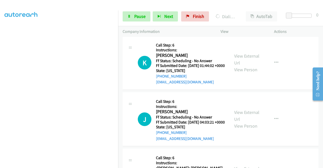
scroll to position [1280, 0]
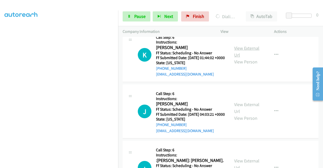
click at [243, 58] on link "View External Url" at bounding box center [246, 51] width 25 height 13
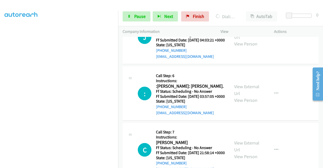
scroll to position [1356, 0]
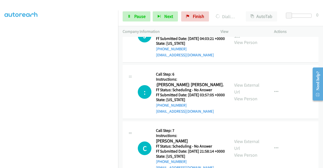
click at [239, 38] on link "View External Url" at bounding box center [246, 32] width 25 height 13
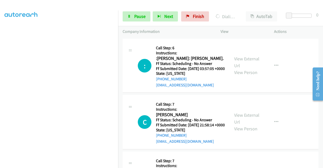
scroll to position [1406, 0]
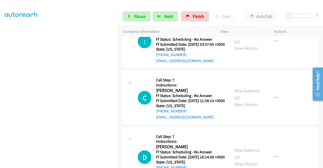
click at [246, 44] on link "View External Url" at bounding box center [246, 38] width 25 height 13
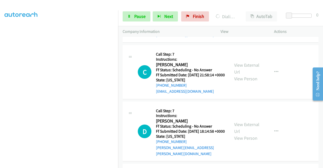
scroll to position [1457, 0]
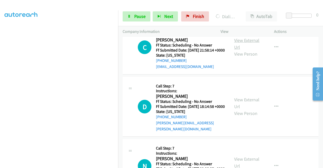
click at [246, 50] on link "View External Url" at bounding box center [246, 43] width 25 height 13
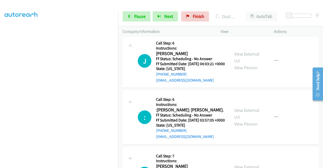
scroll to position [1327, 0]
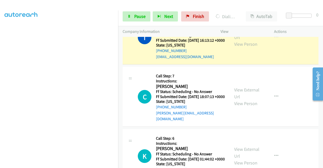
click at [165, 3] on link "Call was successful?" at bounding box center [173, 0] width 34 height 5
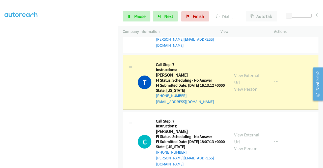
scroll to position [1119, 0]
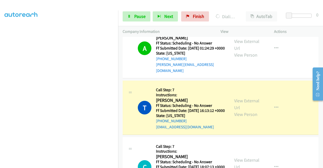
click at [181, 11] on link "Call was successful?" at bounding box center [173, 8] width 34 height 5
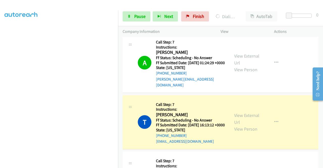
scroll to position [1145, 0]
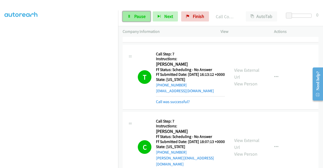
click at [134, 17] on link "Pause" at bounding box center [137, 16] width 28 height 10
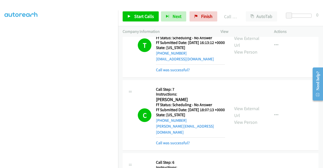
scroll to position [1220, 0]
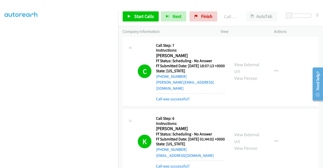
click at [185, 29] on div "Call was successful?" at bounding box center [190, 26] width 69 height 6
click at [186, 28] on link "Call was successful?" at bounding box center [173, 25] width 34 height 5
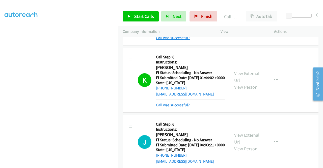
click at [180, 40] on link "Call was successful?" at bounding box center [173, 37] width 34 height 5
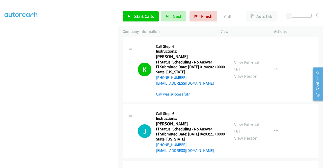
scroll to position [1321, 0]
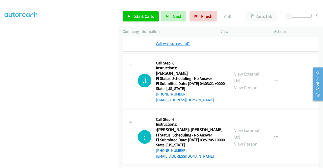
click at [184, 46] on link "Call was successful?" at bounding box center [173, 43] width 34 height 5
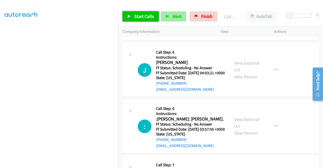
drag, startPoint x: 138, startPoint y: 18, endPoint x: 163, endPoint y: 12, distance: 26.3
click at [138, 18] on span "Start Calls" at bounding box center [144, 16] width 20 height 6
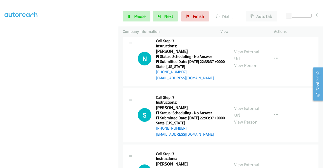
scroll to position [1574, 0]
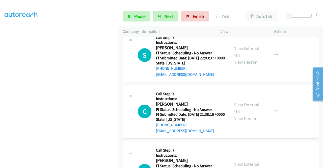
scroll to position [1624, 0]
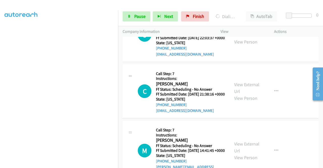
scroll to position [1675, 0]
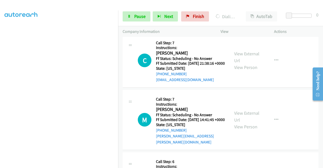
click at [247, 7] on link "View External Url" at bounding box center [246, 0] width 25 height 13
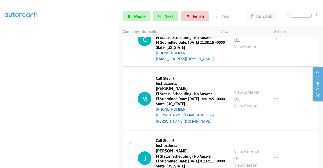
scroll to position [1726, 0]
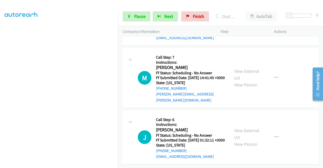
click at [245, 21] on link "View External Url" at bounding box center [246, 15] width 25 height 13
click at [242, 81] on link "View External Url" at bounding box center [246, 74] width 25 height 13
click at [242, 135] on link "View External Url" at bounding box center [246, 134] width 25 height 13
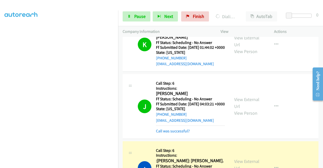
scroll to position [1366, 0]
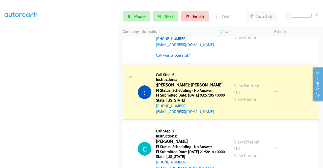
click at [181, 58] on link "Call was successful?" at bounding box center [173, 55] width 34 height 5
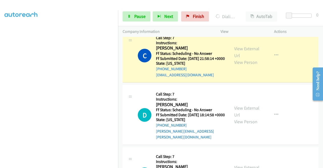
scroll to position [1467, 0]
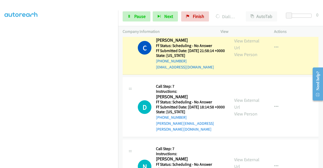
click at [179, 13] on link "Call was successful?" at bounding box center [173, 10] width 34 height 5
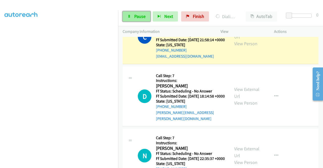
click at [145, 15] on span "Pause" at bounding box center [139, 16] width 11 height 6
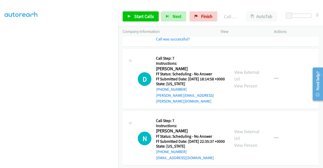
scroll to position [1518, 0]
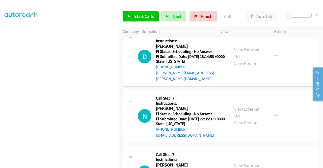
click at [186, 19] on link "Call was successful?" at bounding box center [173, 16] width 34 height 5
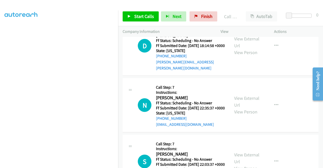
scroll to position [0, 0]
drag, startPoint x: 273, startPoint y: 113, endPoint x: 258, endPoint y: 112, distance: 15.7
click at [273, 77] on td "D Callback Scheduled Call Step: 7 Instructions: [PERSON_NAME] America/[GEOGRAPH…" at bounding box center [220, 46] width 205 height 62
drag, startPoint x: 193, startPoint y: 96, endPoint x: 161, endPoint y: 98, distance: 32.4
click at [161, 3] on div "[PHONE_NUMBER]" at bounding box center [190, 0] width 69 height 6
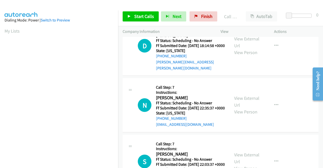
copy link "[PHONE_NUMBER]"
click at [135, 16] on span "Start Calls" at bounding box center [144, 16] width 20 height 6
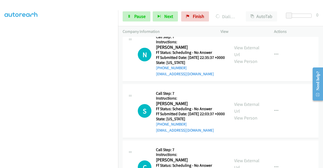
scroll to position [115, 0]
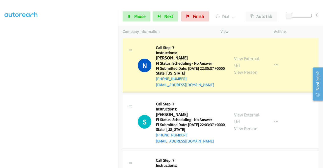
click at [166, 31] on link "Call was successful?" at bounding box center [173, 28] width 34 height 5
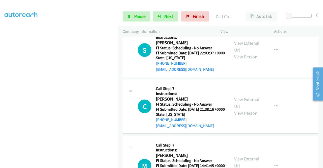
scroll to position [1644, 0]
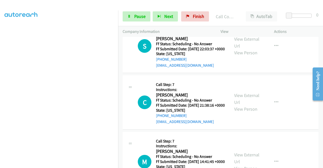
click at [174, 11] on link "Call was successful?" at bounding box center [173, 9] width 34 height 5
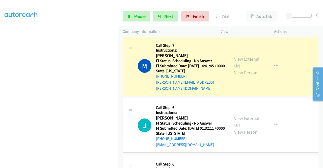
click at [179, 28] on link "Call was successful?" at bounding box center [173, 25] width 34 height 5
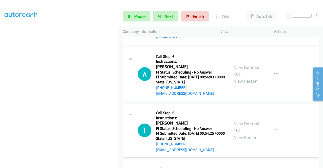
scroll to position [1916, 0]
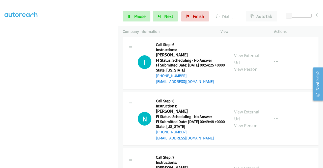
click at [249, 9] on link "View External Url" at bounding box center [246, 2] width 25 height 13
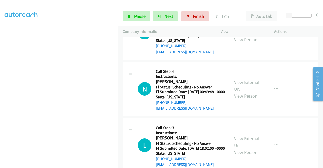
scroll to position [2028, 0]
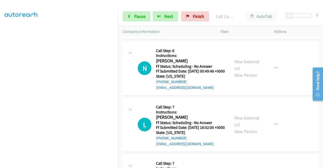
click at [247, 15] on link "View External Url" at bounding box center [246, 8] width 25 height 13
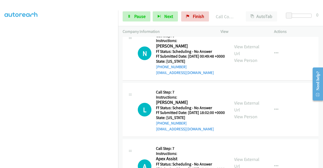
scroll to position [2053, 0]
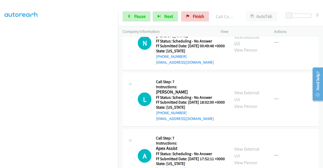
click at [249, 46] on link "View External Url" at bounding box center [246, 39] width 25 height 13
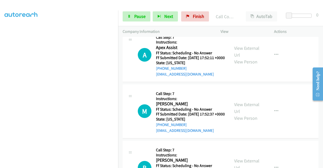
scroll to position [2165, 0]
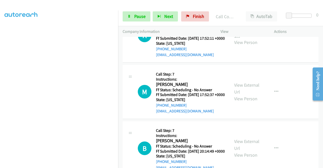
scroll to position [2216, 0]
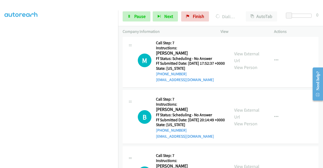
click at [242, 7] on link "View External Url" at bounding box center [246, 0] width 25 height 13
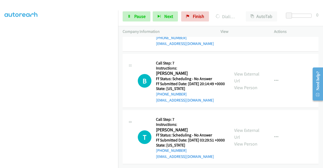
click at [242, 27] on link "View External Url" at bounding box center [246, 21] width 25 height 13
click at [244, 84] on link "View External Url" at bounding box center [246, 77] width 25 height 13
click at [235, 127] on link "View External Url" at bounding box center [246, 133] width 25 height 13
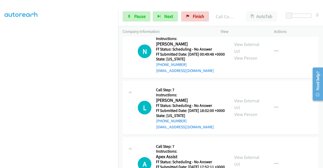
scroll to position [2050, 0]
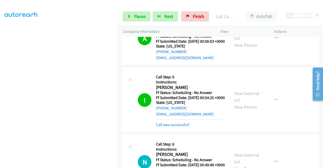
scroll to position [1949, 0]
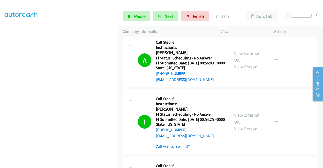
scroll to position [1899, 0]
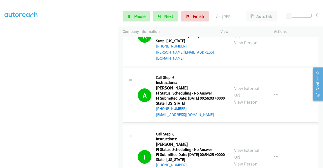
scroll to position [1848, 0]
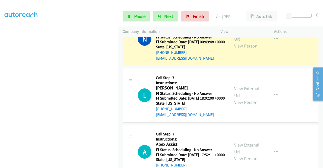
scroll to position [2076, 0]
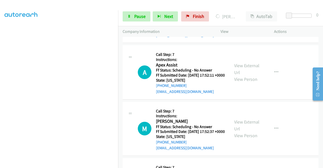
scroll to position [115, 0]
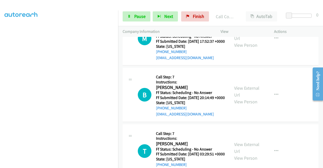
click at [181, 4] on link "Call was successful?" at bounding box center [173, 1] width 34 height 5
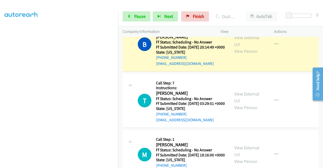
scroll to position [2303, 0]
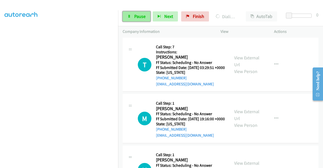
click at [141, 17] on span "Pause" at bounding box center [139, 16] width 11 height 6
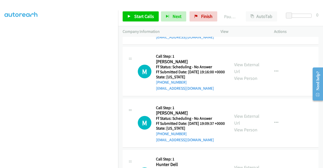
scroll to position [2353, 0]
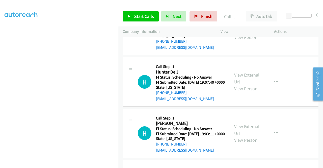
scroll to position [2454, 0]
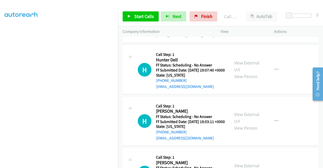
click at [144, 17] on span "Start Calls" at bounding box center [144, 16] width 20 height 6
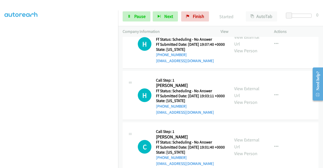
scroll to position [2530, 0]
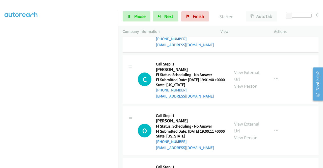
scroll to position [2555, 0]
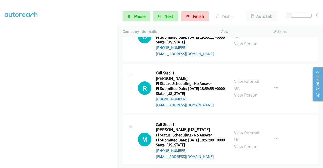
scroll to position [2682, 0]
click at [242, 40] on link "View External Url" at bounding box center [246, 33] width 25 height 13
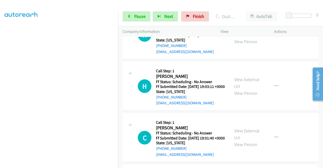
scroll to position [2474, 0]
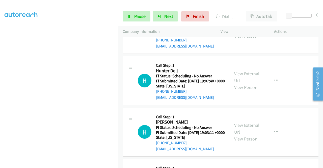
scroll to position [2469, 0]
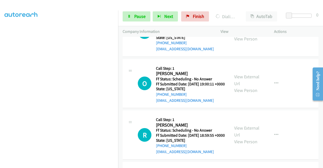
scroll to position [2595, 0]
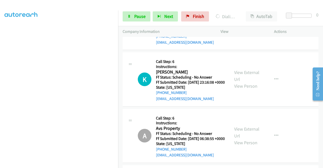
scroll to position [2822, 0]
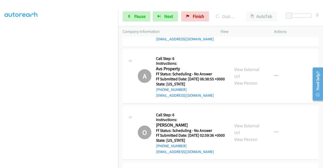
scroll to position [2873, 0]
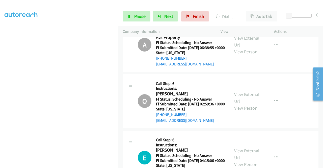
scroll to position [2949, 0]
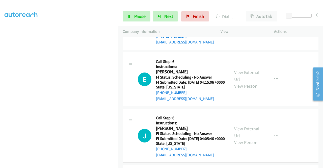
scroll to position [2999, 0]
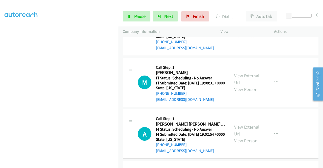
scroll to position [3201, 0]
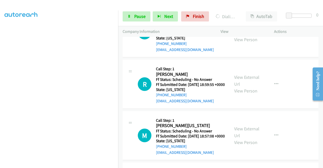
scroll to position [2620, 0]
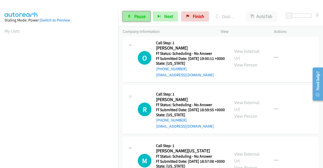
click at [143, 16] on span "Pause" at bounding box center [139, 16] width 11 height 6
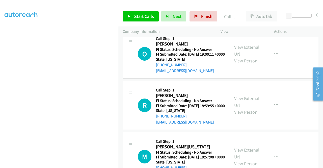
scroll to position [2646, 0]
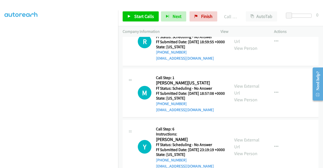
scroll to position [2696, 0]
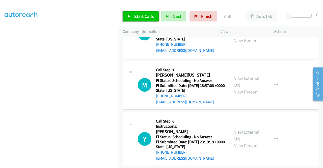
click at [143, 17] on span "Start Calls" at bounding box center [144, 16] width 20 height 6
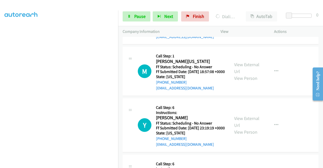
scroll to position [2721, 0]
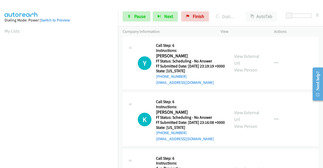
scroll to position [51, 0]
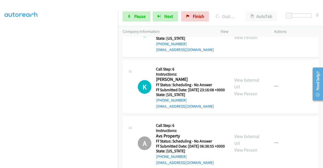
scroll to position [2822, 0]
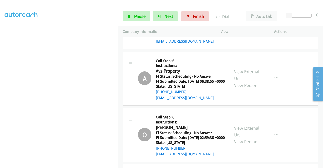
scroll to position [2873, 0]
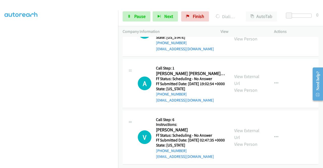
scroll to position [3277, 0]
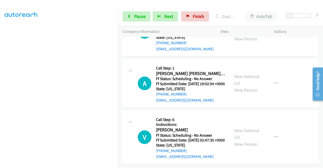
click at [249, 35] on link "View External Url" at bounding box center [246, 28] width 25 height 13
click at [248, 86] on link "View External Url" at bounding box center [246, 79] width 25 height 13
click at [245, 128] on link "View External Url" at bounding box center [246, 134] width 25 height 13
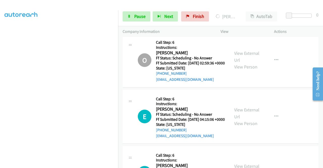
scroll to position [2970, 0]
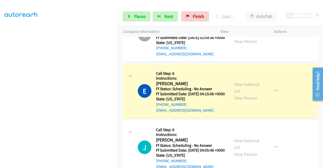
scroll to position [2996, 0]
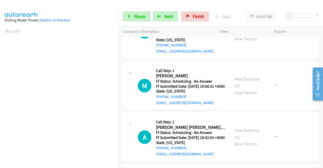
scroll to position [115, 0]
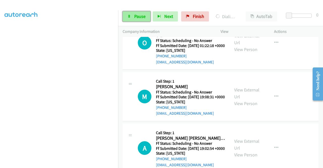
click at [132, 18] on link "Pause" at bounding box center [137, 16] width 28 height 10
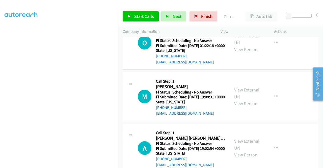
click at [149, 14] on span "Start Calls" at bounding box center [144, 16] width 20 height 6
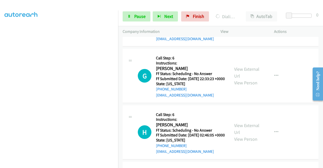
scroll to position [3546, 0]
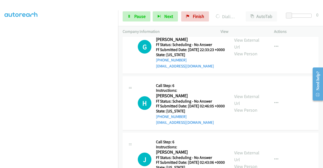
scroll to position [3597, 0]
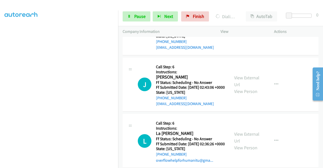
scroll to position [3647, 0]
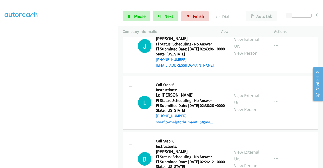
scroll to position [3723, 0]
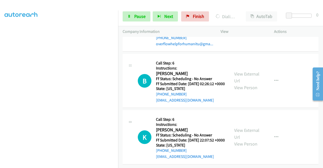
scroll to position [3773, 0]
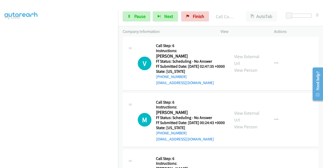
scroll to position [3344, 0]
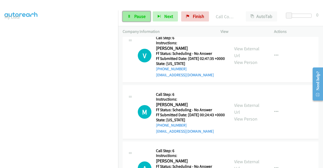
click at [130, 19] on link "Pause" at bounding box center [137, 16] width 28 height 10
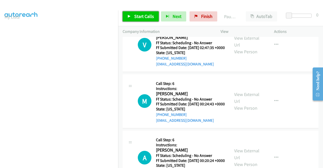
click at [133, 17] on link "Start Calls" at bounding box center [141, 16] width 36 height 10
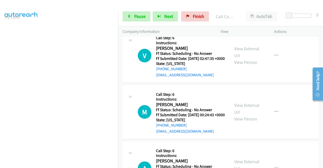
scroll to position [115, 0]
click at [138, 15] on span "Pause" at bounding box center [139, 16] width 11 height 6
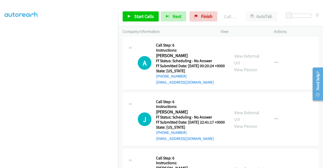
scroll to position [3470, 0]
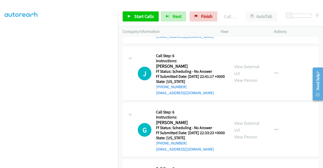
scroll to position [3495, 0]
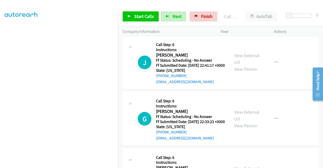
click at [150, 16] on span "Start Calls" at bounding box center [144, 16] width 20 height 6
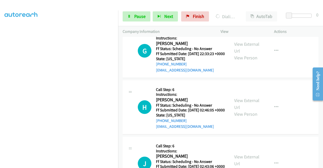
scroll to position [3571, 0]
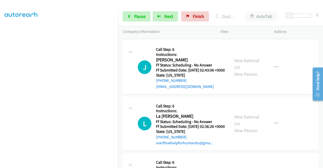
scroll to position [3672, 0]
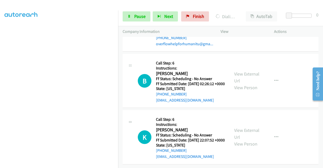
scroll to position [3900, 0]
click at [243, 27] on link "View External Url" at bounding box center [246, 21] width 25 height 13
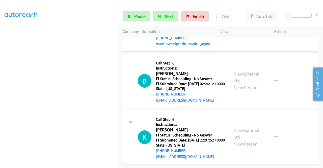
click at [251, 84] on link "View External Url" at bounding box center [246, 77] width 25 height 13
click at [247, 140] on link "View External Url" at bounding box center [246, 133] width 25 height 13
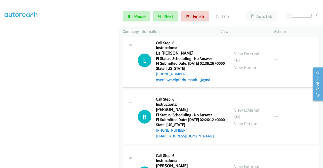
scroll to position [3708, 0]
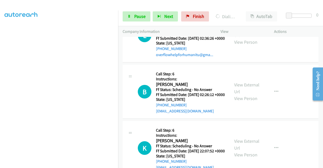
scroll to position [3759, 0]
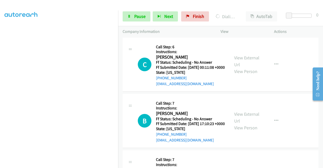
scroll to position [4037, 0]
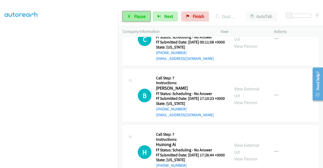
click at [141, 16] on span "Pause" at bounding box center [139, 16] width 11 height 6
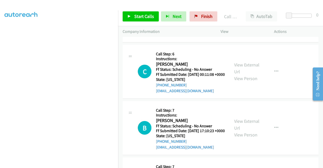
scroll to position [4011, 0]
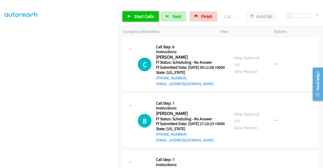
click at [140, 18] on span "Start Calls" at bounding box center [144, 16] width 20 height 6
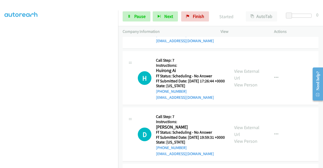
scroll to position [4138, 0]
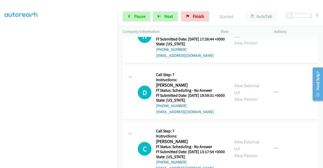
scroll to position [4163, 0]
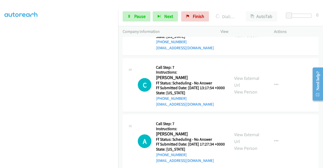
scroll to position [4214, 0]
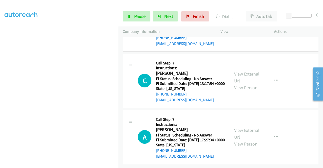
scroll to position [4416, 0]
click at [249, 35] on div "View External Url View Person" at bounding box center [247, 24] width 26 height 20
click at [249, 27] on link "View External Url" at bounding box center [246, 21] width 25 height 13
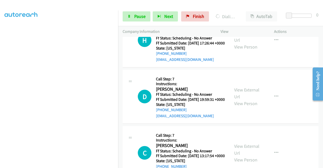
scroll to position [0, 0]
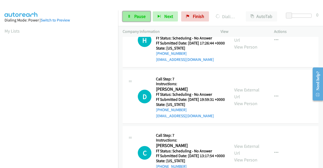
click at [133, 20] on link "Pause" at bounding box center [137, 16] width 28 height 10
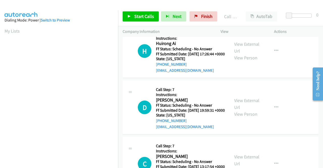
scroll to position [115, 0]
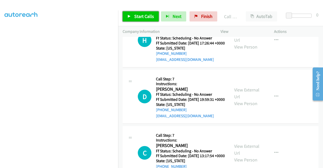
click at [142, 17] on span "Start Calls" at bounding box center [144, 16] width 20 height 6
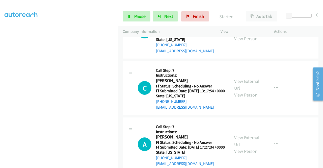
scroll to position [4214, 0]
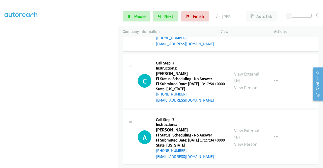
scroll to position [4315, 0]
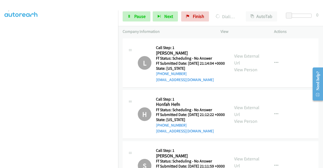
scroll to position [14, 0]
click at [138, 19] on span "Pause" at bounding box center [139, 16] width 11 height 6
